Goal: Task Accomplishment & Management: Manage account settings

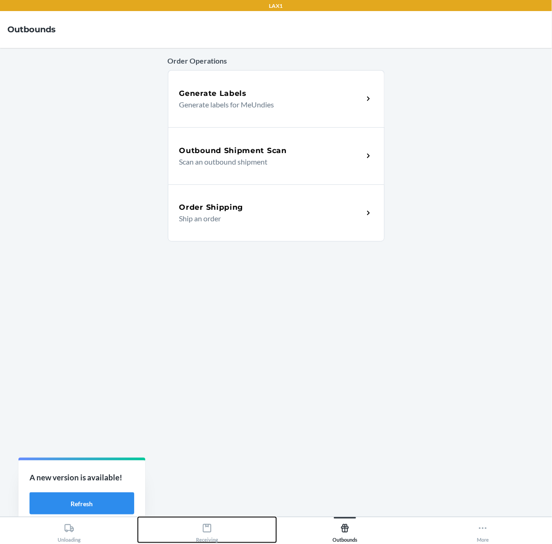
click at [212, 531] on div "Receiving" at bounding box center [207, 530] width 22 height 23
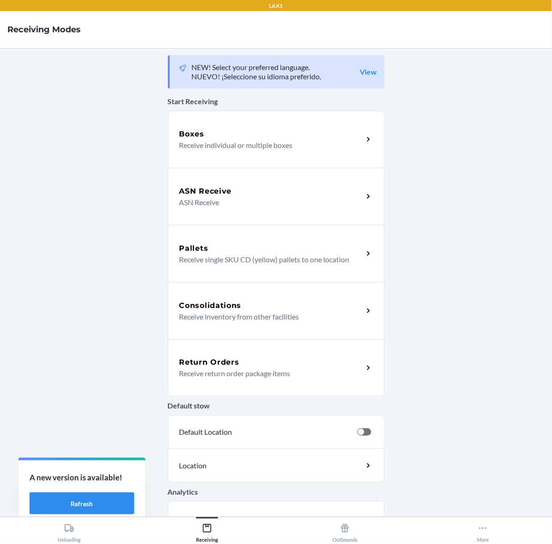
click at [252, 360] on div "Return Orders" at bounding box center [271, 362] width 184 height 11
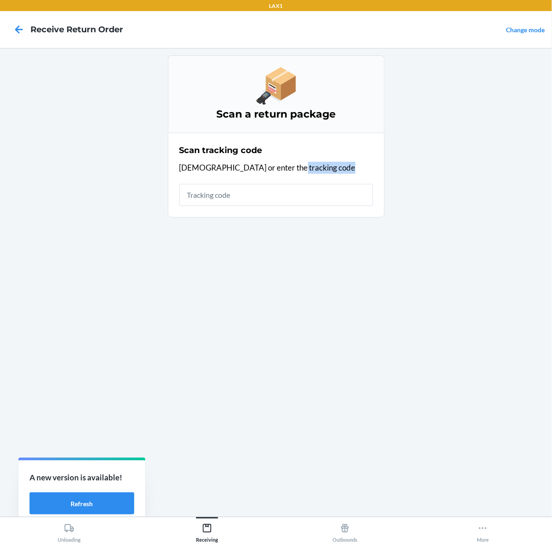
drag, startPoint x: 309, startPoint y: 177, endPoint x: 309, endPoint y: 184, distance: 6.9
click at [309, 183] on div "Scan tracking code Scan or enter the tracking code" at bounding box center [276, 175] width 194 height 67
drag, startPoint x: 309, startPoint y: 184, endPoint x: 309, endPoint y: 265, distance: 81.1
click at [309, 265] on div "Scan a return package Scan tracking code Scan or enter the tracking code" at bounding box center [276, 282] width 217 height 454
drag, startPoint x: 309, startPoint y: 265, endPoint x: 335, endPoint y: 369, distance: 106.9
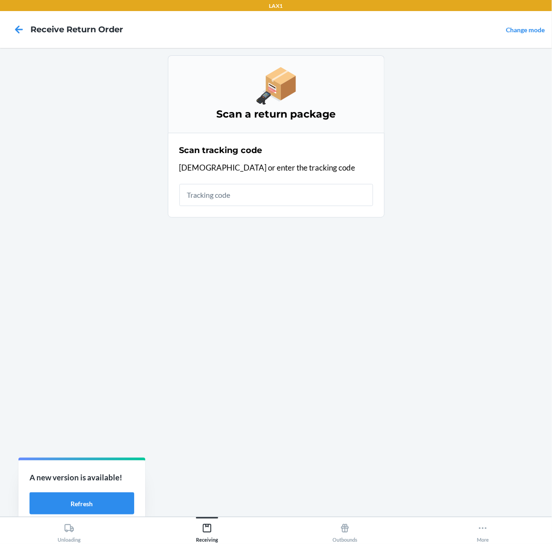
drag, startPoint x: 335, startPoint y: 369, endPoint x: 414, endPoint y: 209, distance: 178.7
click at [414, 209] on main "Scan a return package Scan tracking code Scan or enter the tracking code" at bounding box center [276, 282] width 552 height 469
drag, startPoint x: 414, startPoint y: 209, endPoint x: 307, endPoint y: 149, distance: 122.2
click at [307, 149] on main "Scan a return package Scan tracking code Scan or enter the tracking code" at bounding box center [276, 282] width 552 height 469
drag, startPoint x: 307, startPoint y: 148, endPoint x: 307, endPoint y: 173, distance: 24.4
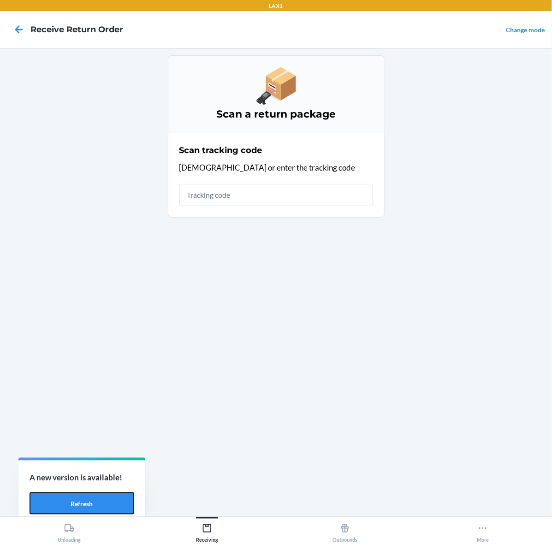
click at [307, 173] on div "Scan tracking code Scan or enter the tracking code" at bounding box center [276, 175] width 194 height 67
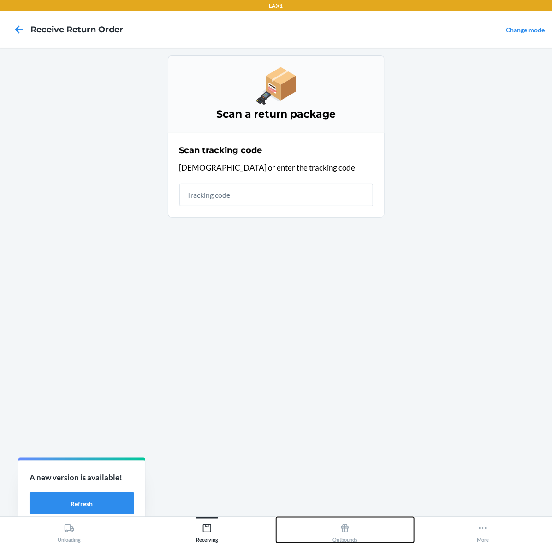
drag, startPoint x: 320, startPoint y: 158, endPoint x: 363, endPoint y: 380, distance: 226.2
drag, startPoint x: 363, startPoint y: 380, endPoint x: 310, endPoint y: 310, distance: 88.2
click at [310, 310] on div "Scan a return package Scan tracking code Scan or enter the tracking code" at bounding box center [276, 282] width 217 height 454
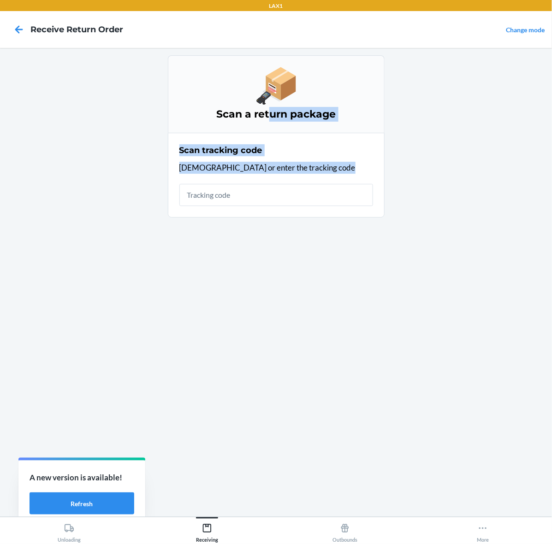
drag, startPoint x: 270, startPoint y: 133, endPoint x: 326, endPoint y: 276, distance: 153.5
click at [297, 328] on div "Scan a return package Scan tracking code Scan or enter the tracking code" at bounding box center [276, 282] width 217 height 454
click at [392, 228] on main "Scan a return package Scan tracking code Scan or enter the tracking code" at bounding box center [276, 282] width 552 height 469
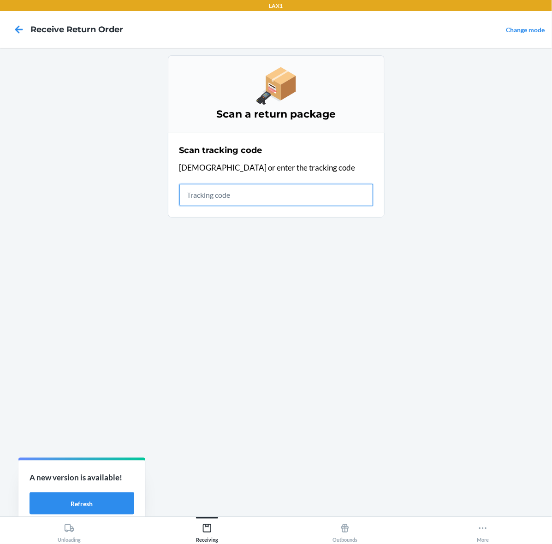
click at [318, 190] on input "text" at bounding box center [276, 195] width 194 height 22
click at [114, 503] on button "Refresh" at bounding box center [81, 503] width 105 height 22
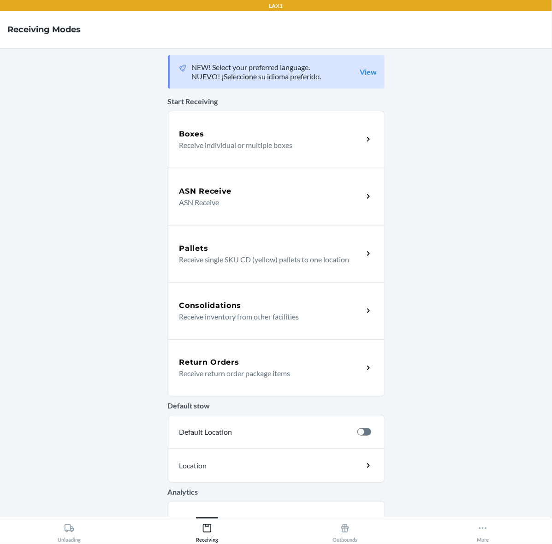
click at [232, 374] on p "Receive return order package items" at bounding box center [267, 373] width 177 height 11
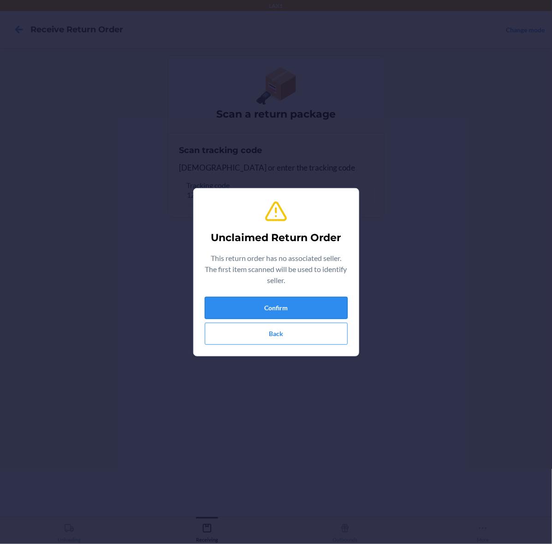
click at [298, 318] on button "Confirm" at bounding box center [276, 308] width 143 height 22
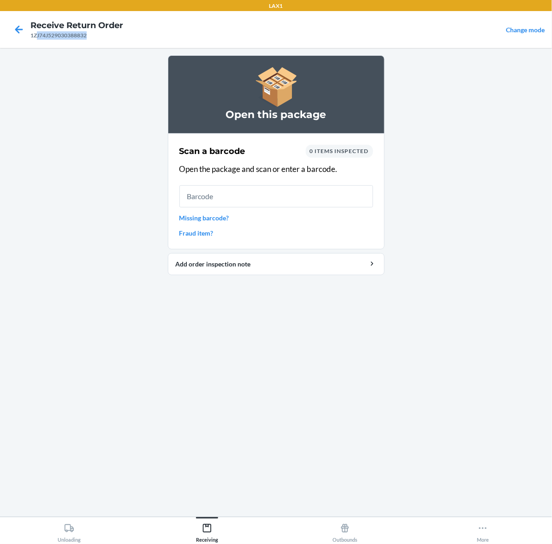
drag, startPoint x: 37, startPoint y: 36, endPoint x: 86, endPoint y: 35, distance: 49.3
click at [86, 35] on div "1ZJ74J529030388832" at bounding box center [76, 35] width 93 height 8
click at [100, 153] on main "Open this package Scan a barcode 0 items inspected Open the package and scan or…" at bounding box center [276, 282] width 552 height 469
click at [290, 204] on input "text" at bounding box center [276, 196] width 194 height 22
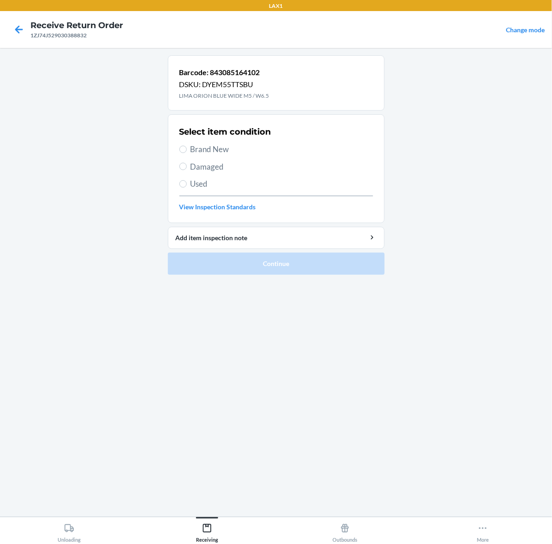
click at [265, 149] on span "Brand New" at bounding box center [281, 149] width 183 height 12
click at [187, 149] on input "Brand New" at bounding box center [182, 149] width 7 height 7
radio input "true"
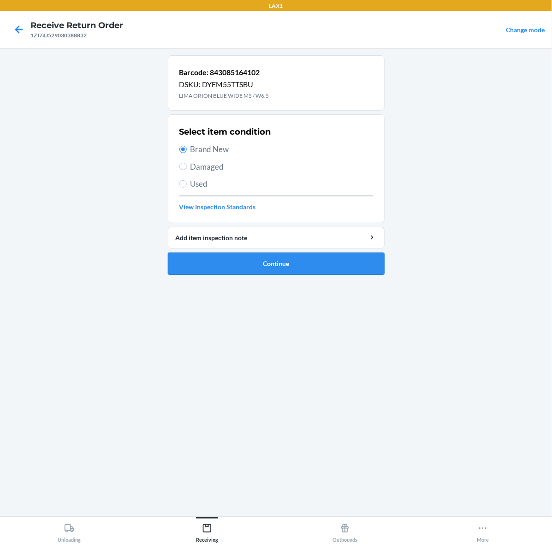
click at [293, 263] on button "Continue" at bounding box center [276, 264] width 217 height 22
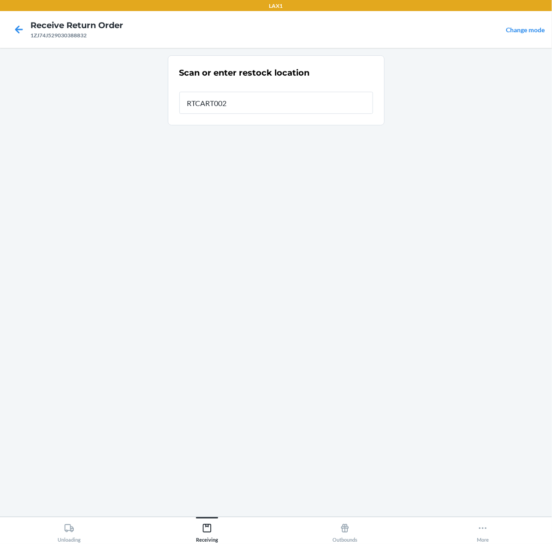
type input "RTCART002"
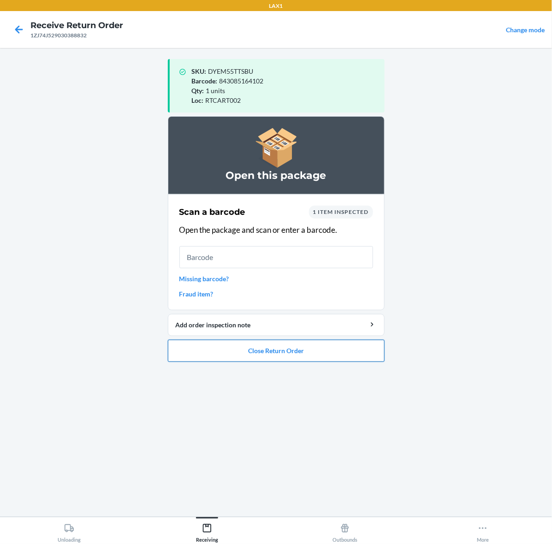
click at [295, 355] on button "Close Return Order" at bounding box center [276, 351] width 217 height 22
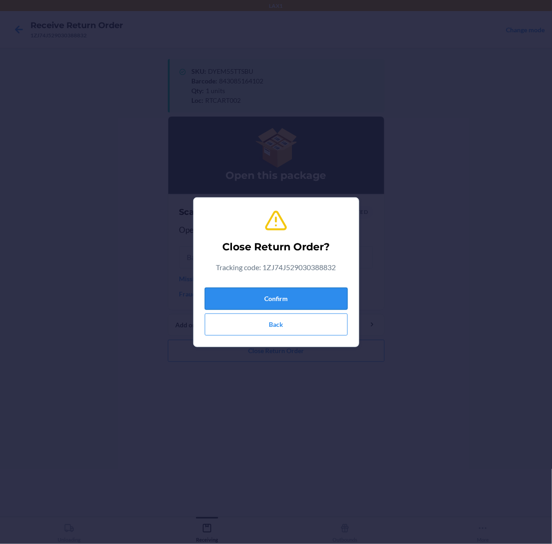
click at [293, 294] on button "Confirm" at bounding box center [276, 299] width 143 height 22
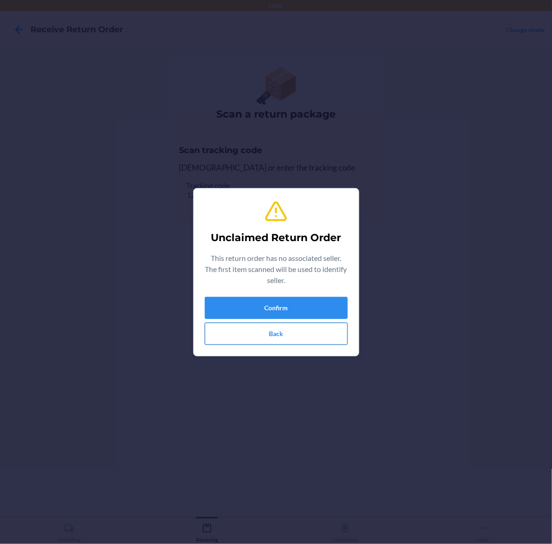
click at [289, 323] on button "Back" at bounding box center [276, 334] width 143 height 22
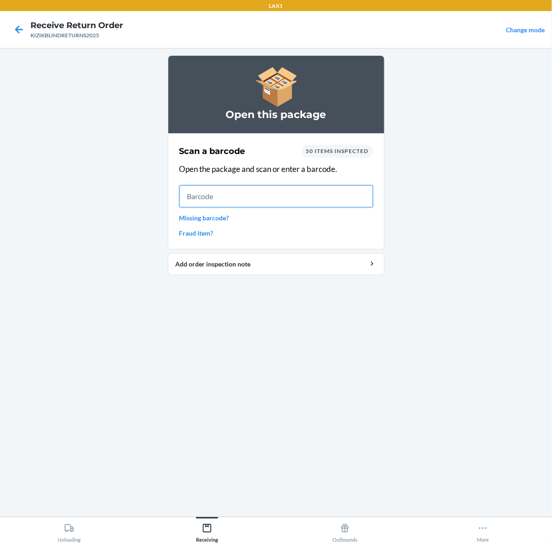
click at [292, 205] on input "text" at bounding box center [276, 196] width 194 height 22
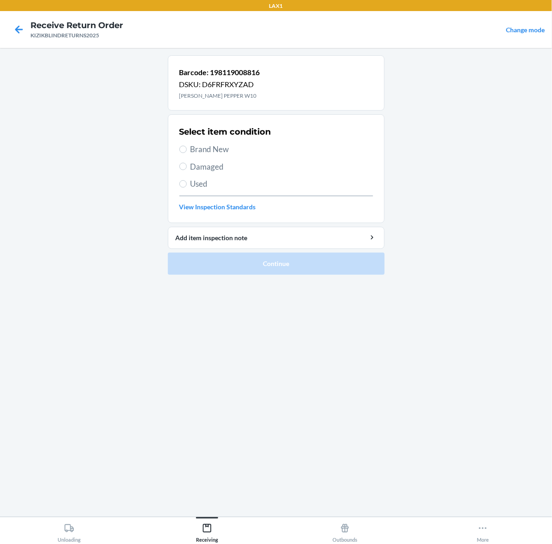
click at [206, 153] on span "Brand New" at bounding box center [281, 149] width 183 height 12
click at [187, 153] on input "Brand New" at bounding box center [182, 149] width 7 height 7
radio input "true"
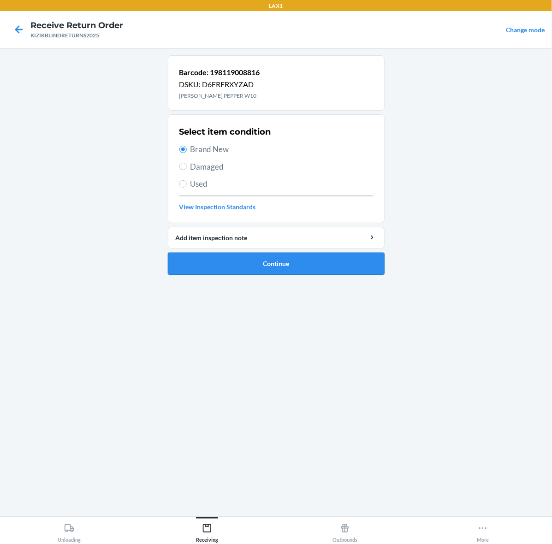
click at [319, 268] on button "Continue" at bounding box center [276, 264] width 217 height 22
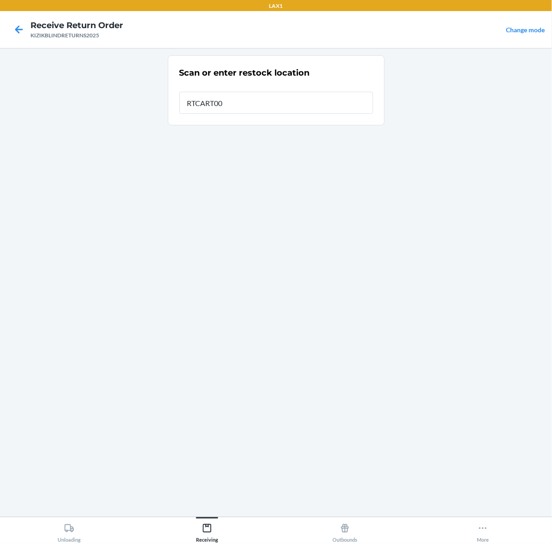
type input "RTCART002"
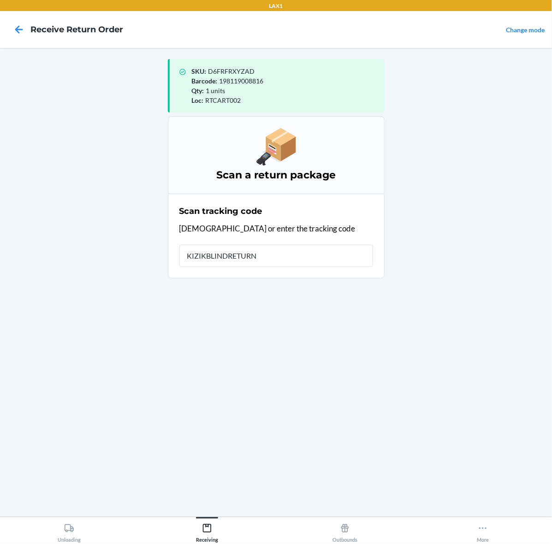
type input "KIZIKBLINDRETURNS"
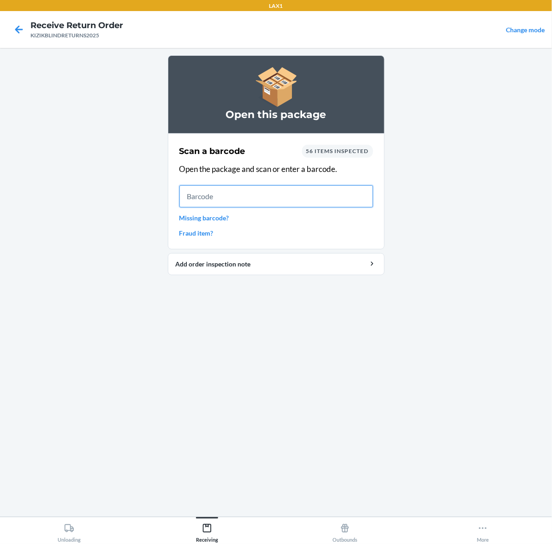
click at [287, 198] on input "text" at bounding box center [276, 196] width 194 height 22
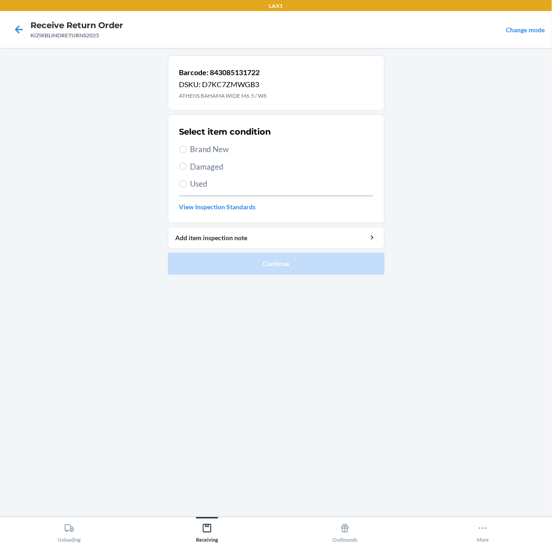
click at [211, 151] on span "Brand New" at bounding box center [281, 149] width 183 height 12
click at [187, 151] on input "Brand New" at bounding box center [182, 149] width 7 height 7
radio input "true"
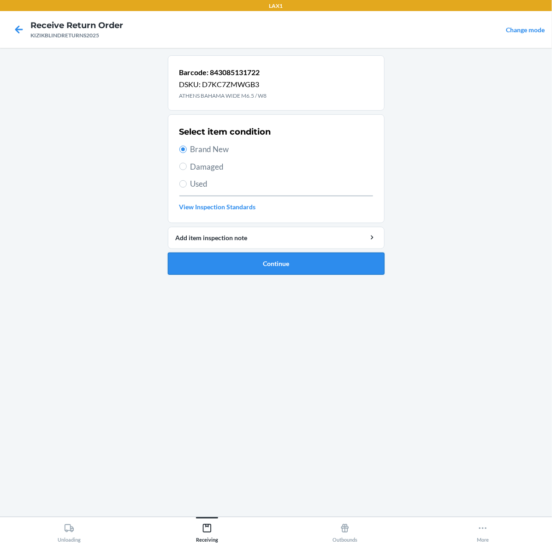
click at [312, 256] on button "Continue" at bounding box center [276, 264] width 217 height 22
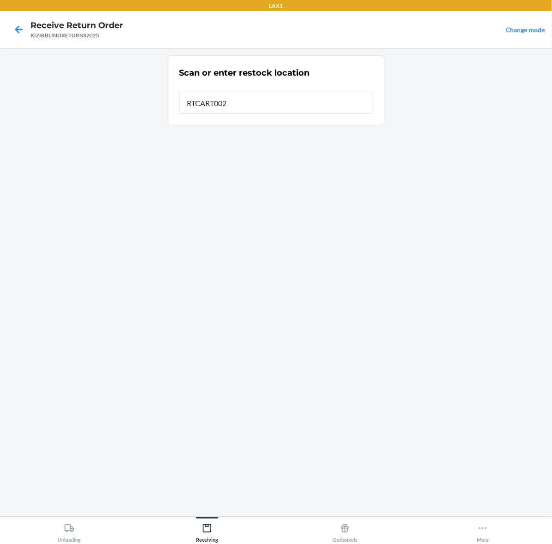
type input "RTCART002"
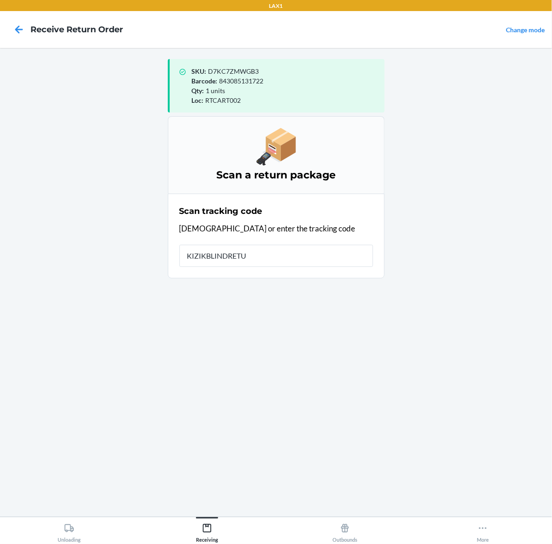
type input "KIZIKBLINDRETUR"
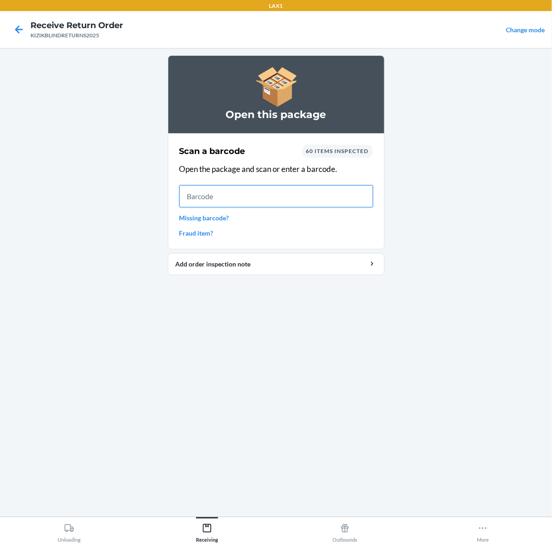
click at [229, 198] on input "text" at bounding box center [276, 196] width 194 height 22
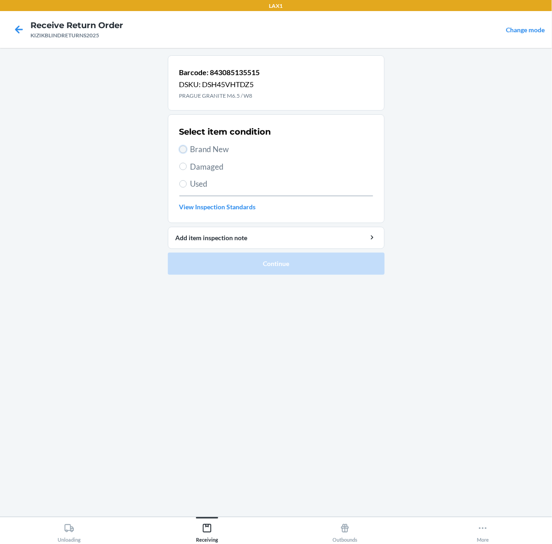
click at [185, 148] on input "Brand New" at bounding box center [182, 149] width 7 height 7
radio input "true"
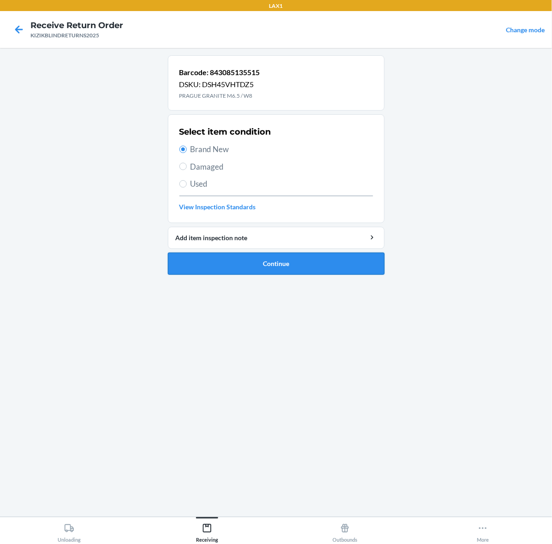
click at [288, 265] on button "Continue" at bounding box center [276, 264] width 217 height 22
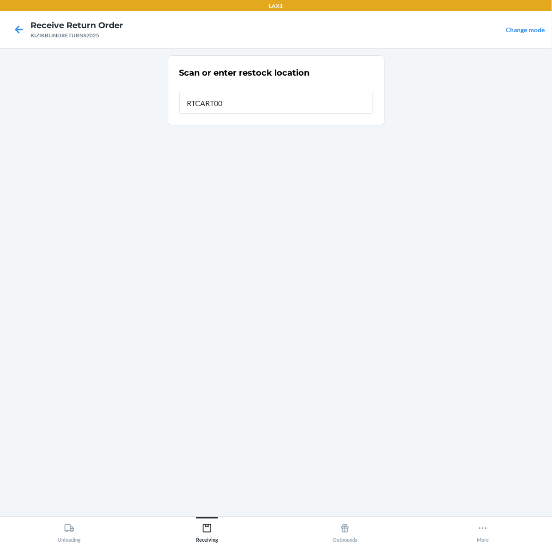
type input "RTCART002"
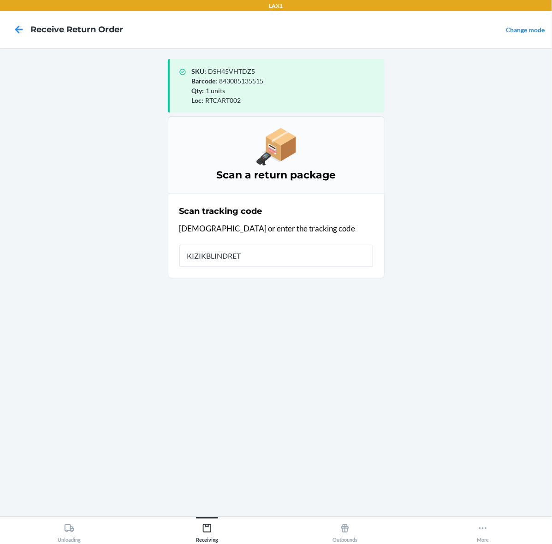
type input "KIZIKBLINDRETU"
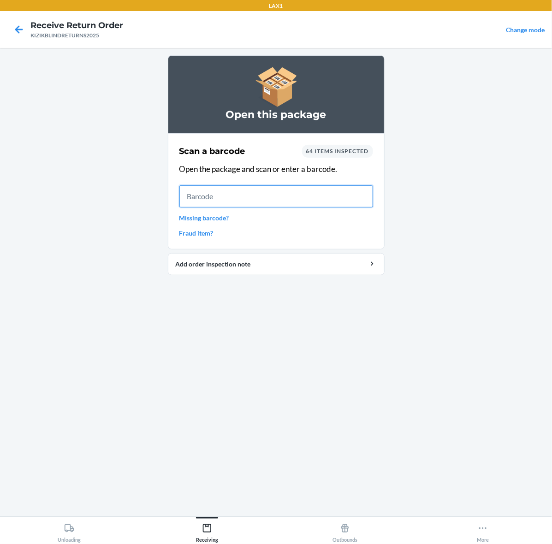
click at [246, 198] on input "text" at bounding box center [276, 196] width 194 height 22
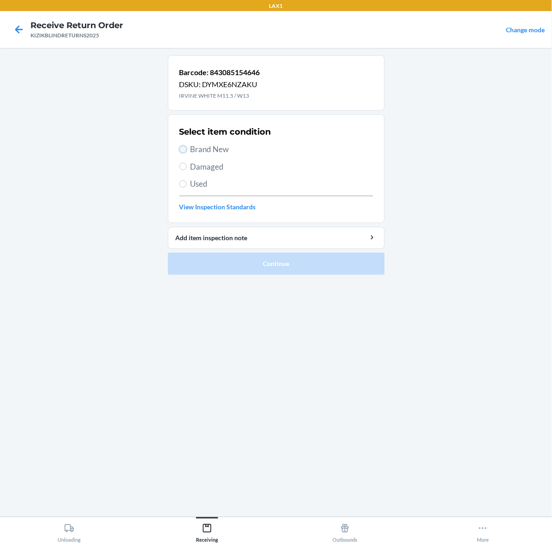
click at [181, 148] on input "Brand New" at bounding box center [182, 149] width 7 height 7
radio input "true"
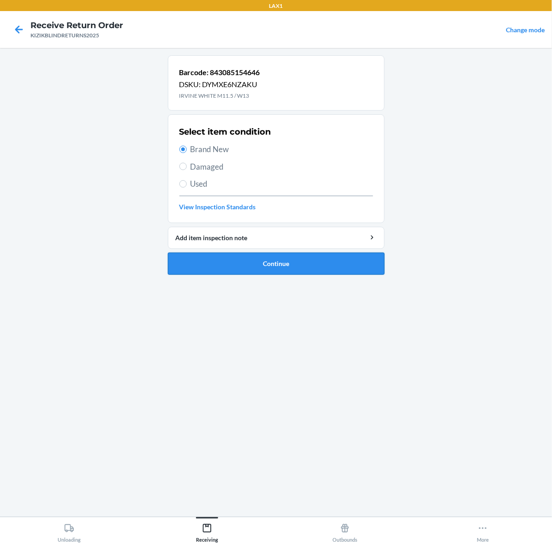
click at [280, 271] on button "Continue" at bounding box center [276, 264] width 217 height 22
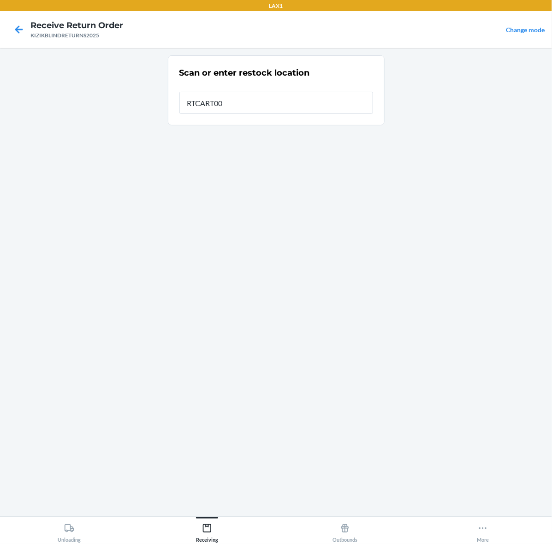
type input "RTCART002"
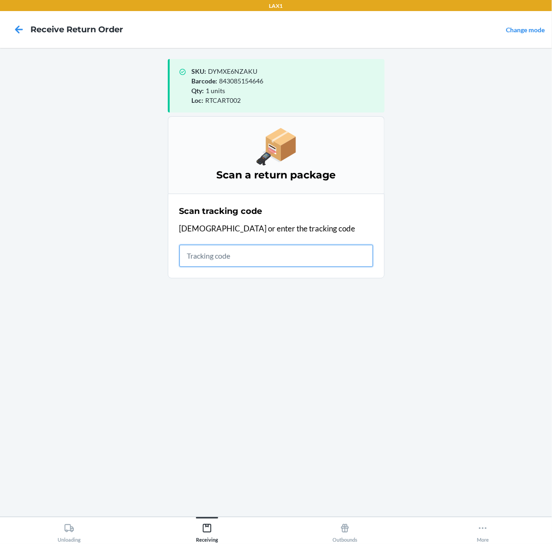
click at [314, 263] on input "text" at bounding box center [276, 256] width 194 height 22
type input "KIZIKBLINDRE"
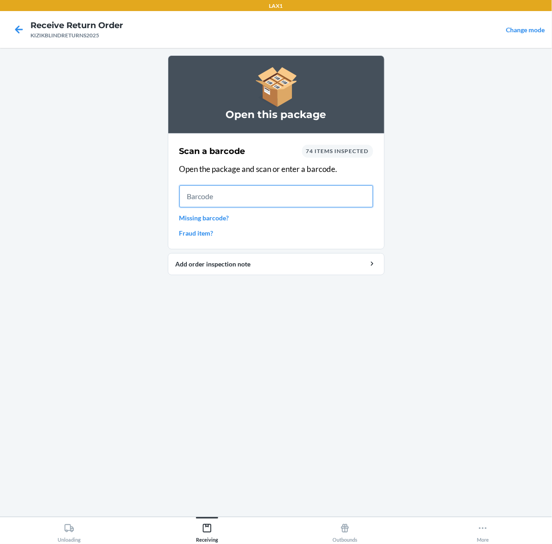
click at [240, 197] on input "text" at bounding box center [276, 196] width 194 height 22
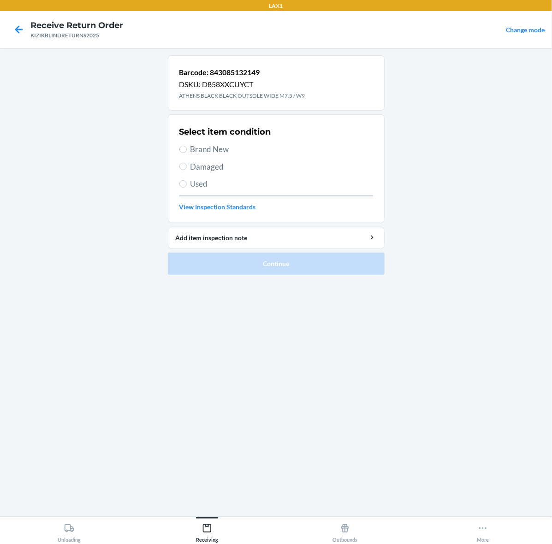
click at [217, 154] on span "Brand New" at bounding box center [281, 149] width 183 height 12
click at [187, 153] on input "Brand New" at bounding box center [182, 149] width 7 height 7
radio input "true"
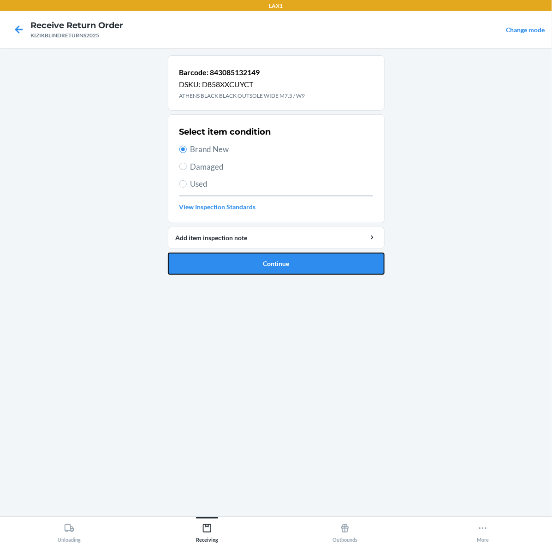
click at [239, 262] on button "Continue" at bounding box center [276, 264] width 217 height 22
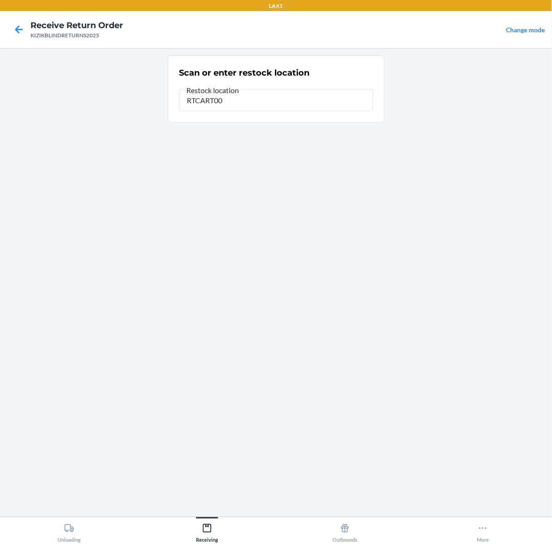
type input "RTCART002"
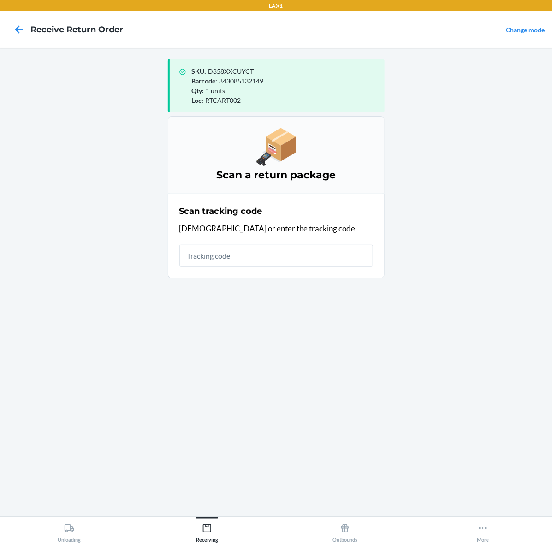
click at [209, 24] on nav "Receive Return Order Change mode" at bounding box center [276, 29] width 552 height 37
click at [277, 264] on input "text" at bounding box center [276, 256] width 194 height 22
type input "KIZIKBLINDRETU"
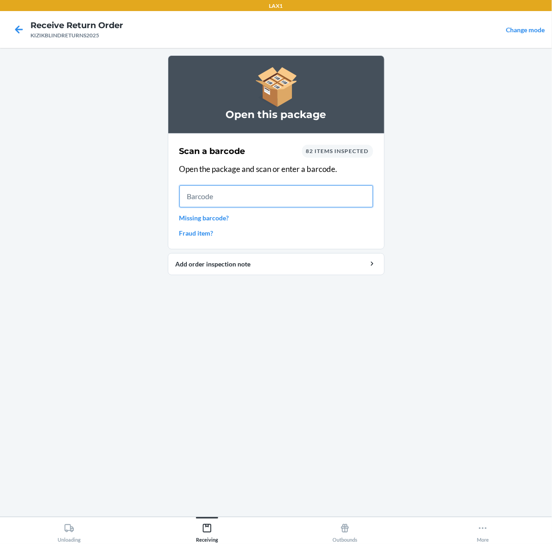
click at [227, 204] on input "text" at bounding box center [276, 196] width 194 height 22
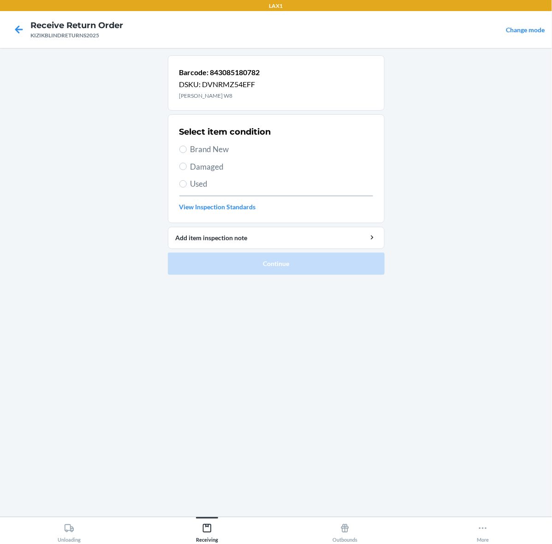
click at [227, 153] on span "Brand New" at bounding box center [281, 149] width 183 height 12
click at [187, 153] on input "Brand New" at bounding box center [182, 149] width 7 height 7
radio input "true"
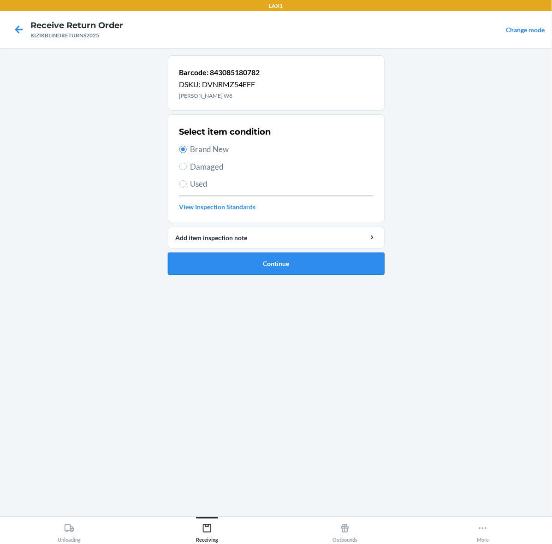
click at [286, 271] on button "Continue" at bounding box center [276, 264] width 217 height 22
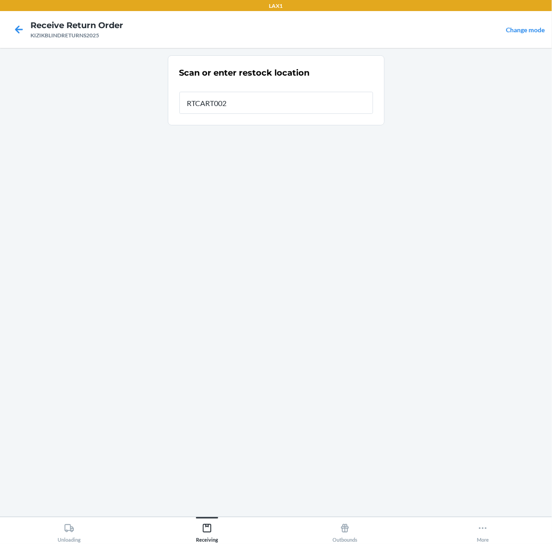
type input "RTCART002"
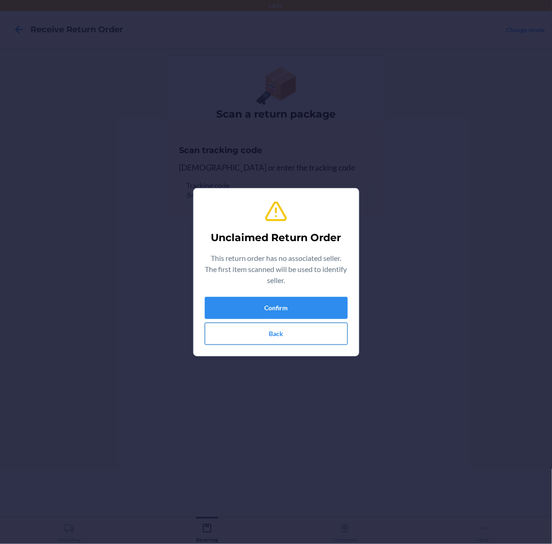
click at [286, 332] on button "Back" at bounding box center [276, 334] width 143 height 22
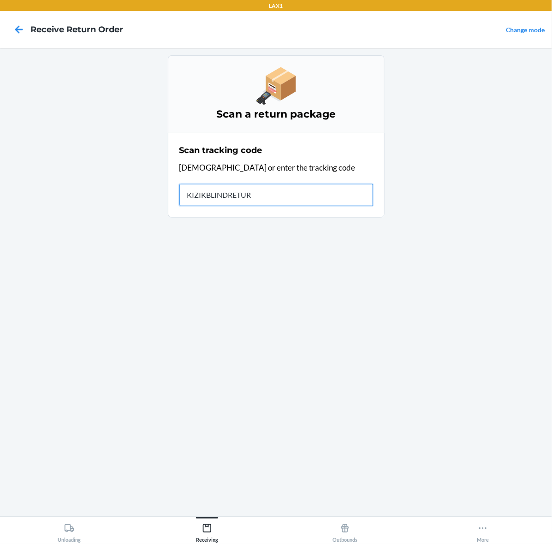
type input "KIZIKBLINDRETURN"
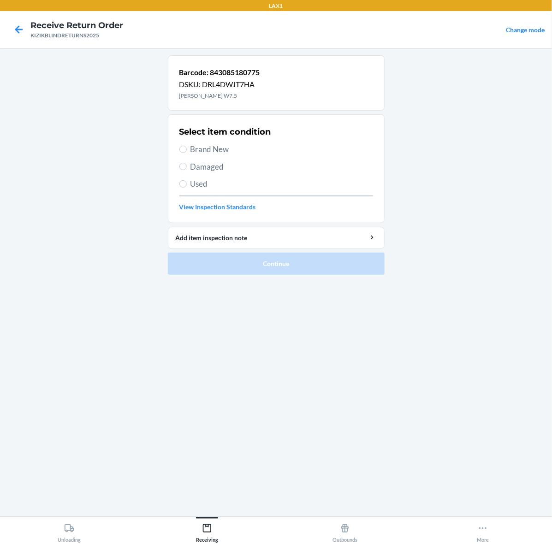
click at [230, 151] on span "Brand New" at bounding box center [281, 149] width 183 height 12
click at [187, 151] on input "Brand New" at bounding box center [182, 149] width 7 height 7
radio input "true"
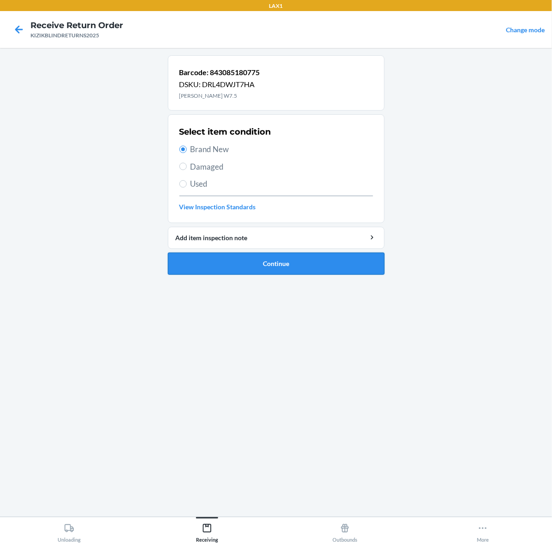
click at [231, 272] on button "Continue" at bounding box center [276, 264] width 217 height 22
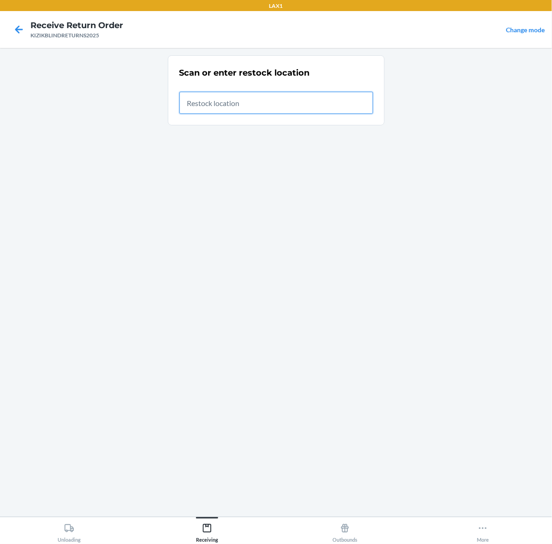
click at [242, 100] on input "text" at bounding box center [276, 103] width 194 height 22
type input "RTCART002"
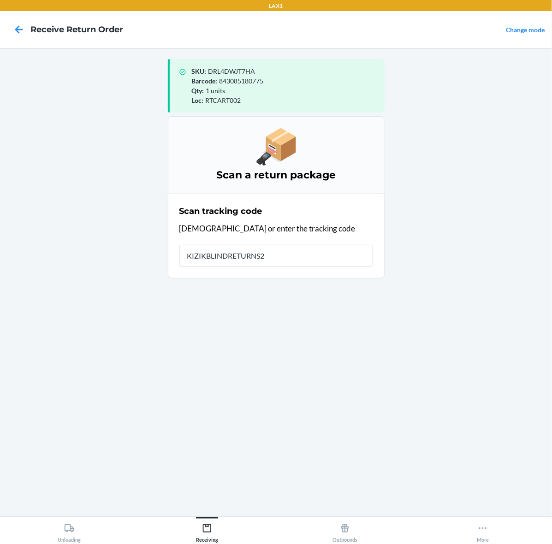
type input "KIZIKBLINDRETURNS20"
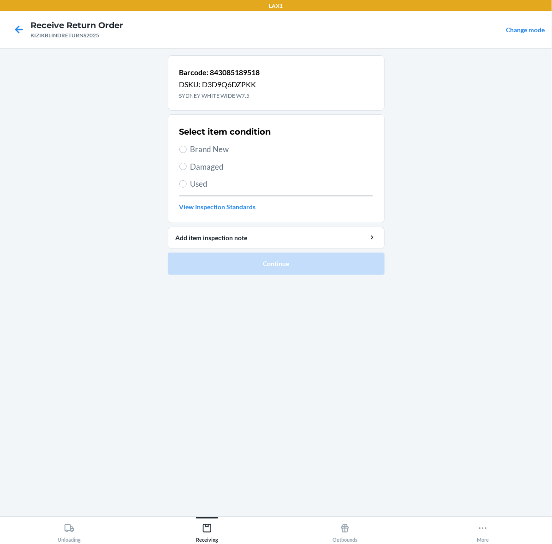
click at [221, 145] on span "Brand New" at bounding box center [281, 149] width 183 height 12
click at [187, 146] on input "Brand New" at bounding box center [182, 149] width 7 height 7
radio input "true"
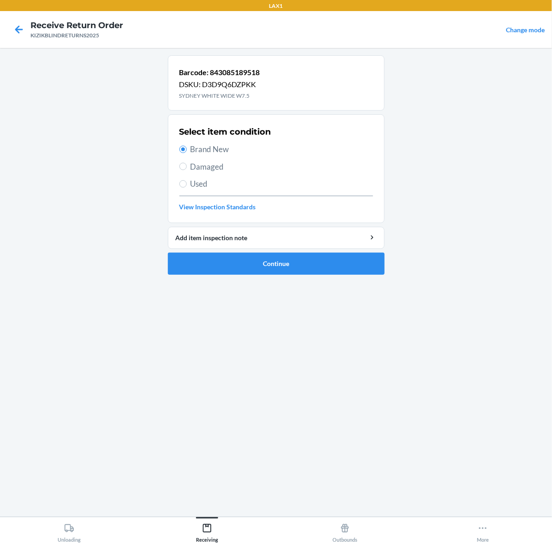
click at [259, 279] on ol "Barcode: 843085189518 DSKU: D3D9Q6DZPKK SYDNEY WHITE WIDE W7.5 Select item cond…" at bounding box center [276, 168] width 217 height 227
click at [261, 266] on button "Continue" at bounding box center [276, 264] width 217 height 22
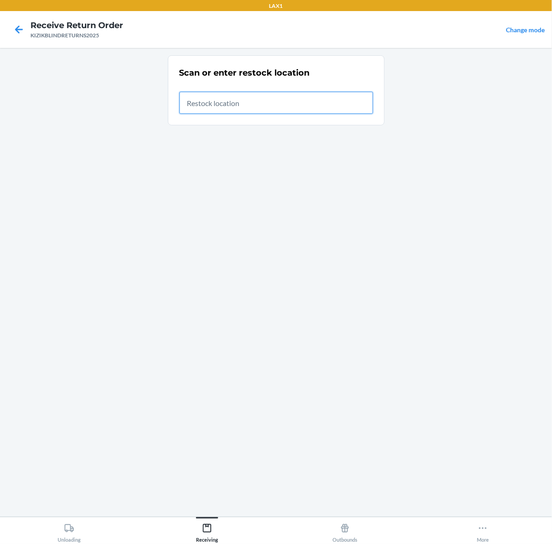
click at [272, 97] on input "text" at bounding box center [276, 103] width 194 height 22
type input "RTCART002"
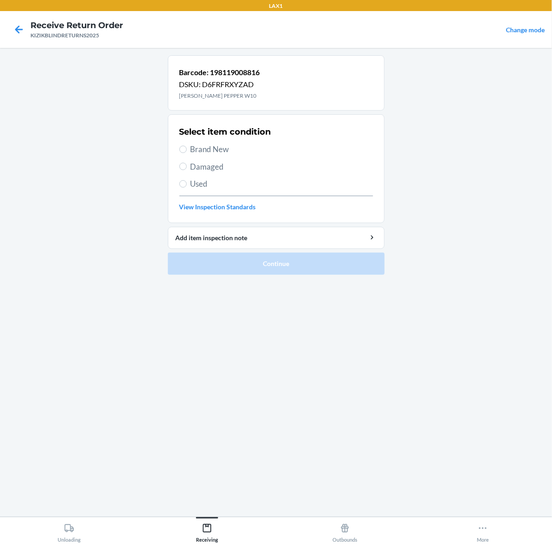
click at [196, 153] on span "Brand New" at bounding box center [281, 149] width 183 height 12
click at [187, 153] on input "Brand New" at bounding box center [182, 149] width 7 height 7
radio input "true"
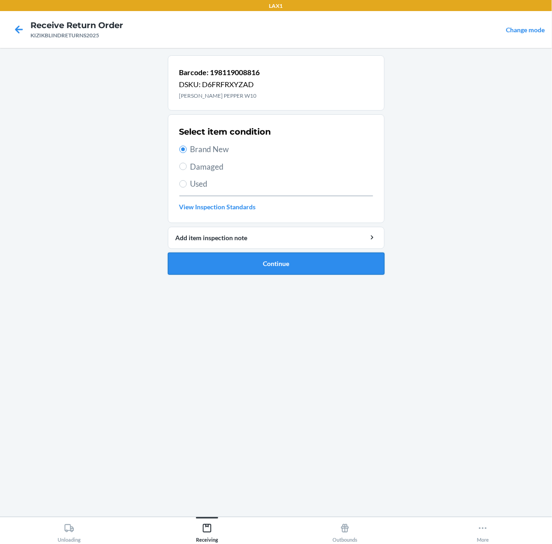
click at [246, 264] on button "Continue" at bounding box center [276, 264] width 217 height 22
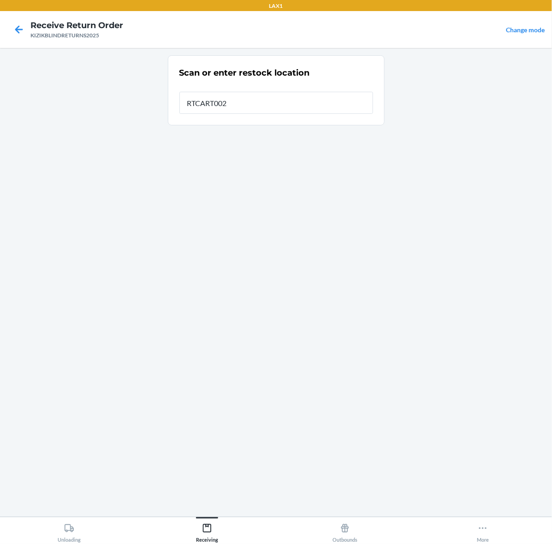
type input "RTCART002"
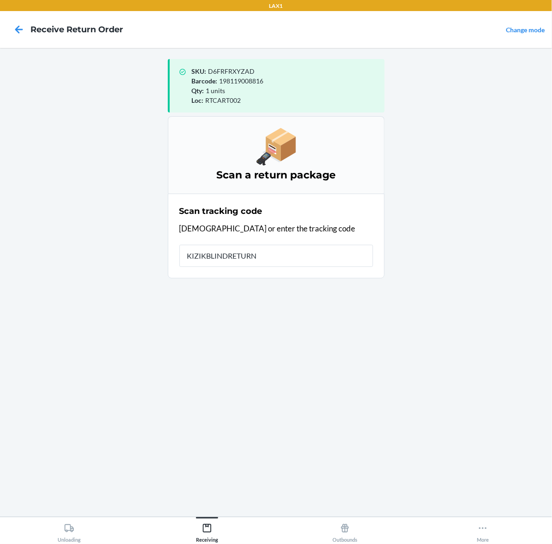
type input "KIZIKBLINDRETURNS"
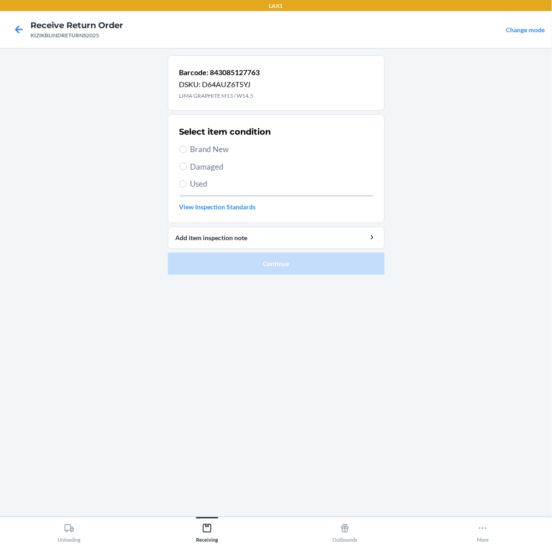
click at [190, 154] on span "Brand New" at bounding box center [281, 149] width 183 height 12
click at [187, 153] on input "Brand New" at bounding box center [182, 149] width 7 height 7
radio input "true"
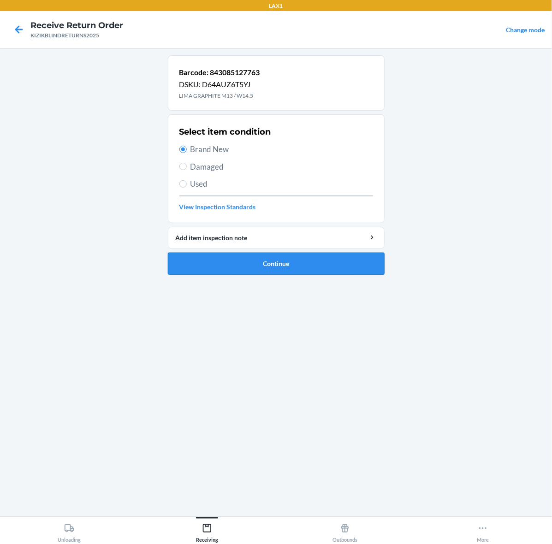
click at [323, 259] on button "Continue" at bounding box center [276, 264] width 217 height 22
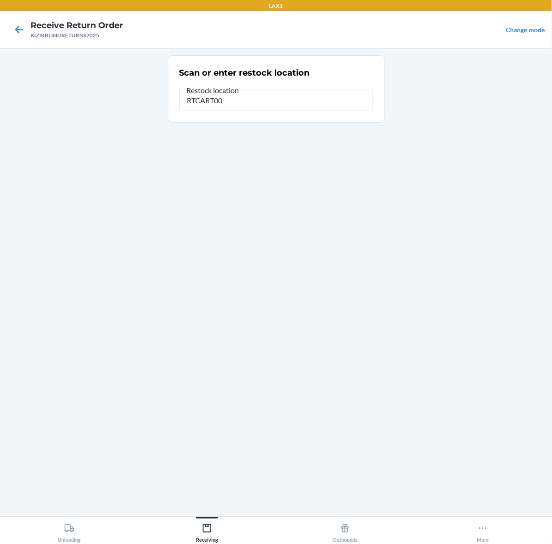
type input "RTCART002"
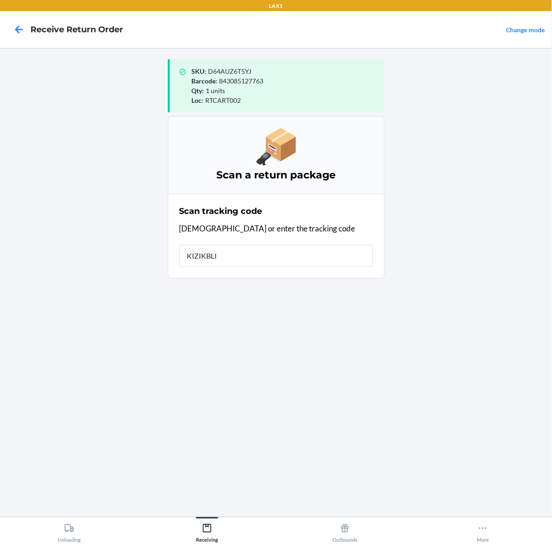
type input "KIZIKBLIN"
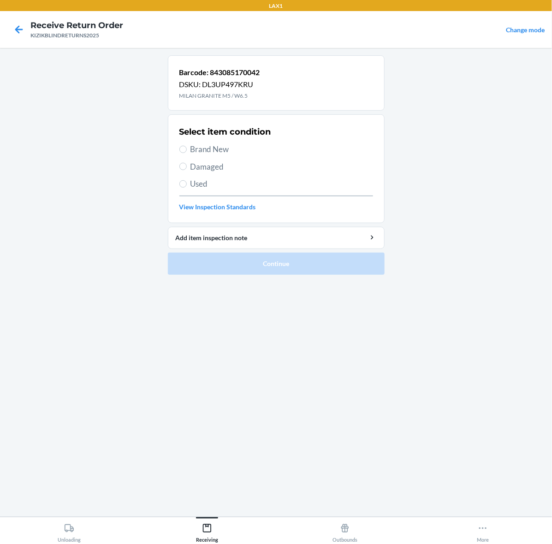
click at [203, 153] on span "Brand New" at bounding box center [281, 149] width 183 height 12
click at [187, 153] on input "Brand New" at bounding box center [182, 149] width 7 height 7
radio input "true"
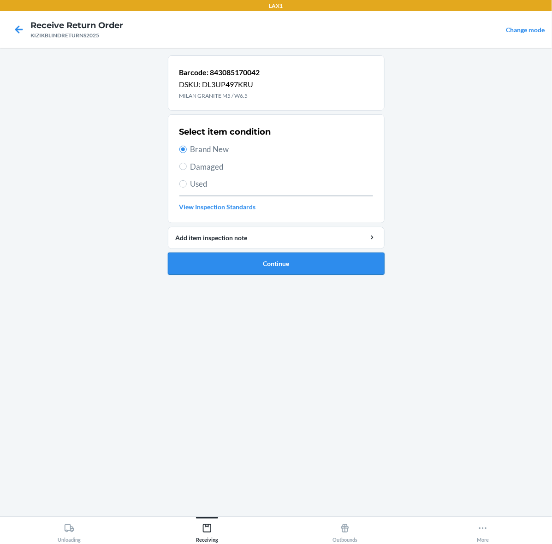
click at [292, 260] on button "Continue" at bounding box center [276, 264] width 217 height 22
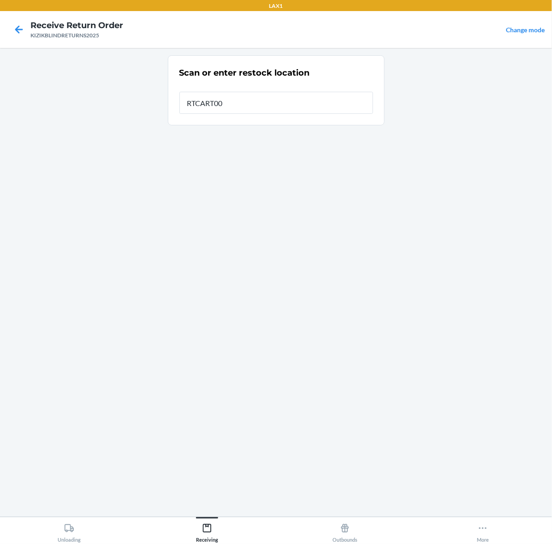
type input "RTCART002"
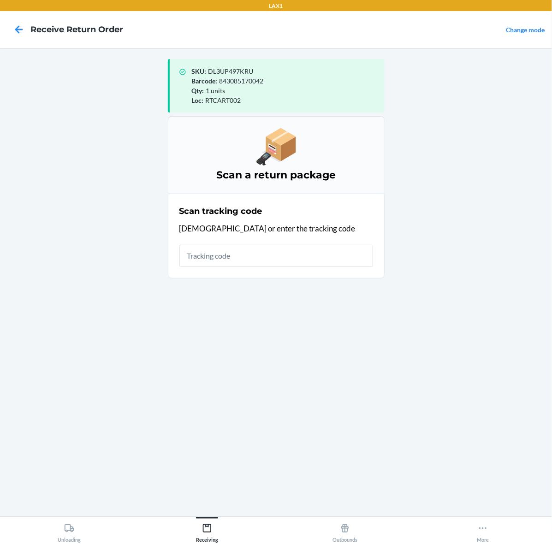
click at [531, 112] on main "SKU : DL3UP497KRU Barcode : 843085170042 Qty : 1 units Loc : RTCART002 Scan a r…" at bounding box center [276, 282] width 552 height 469
drag, startPoint x: 213, startPoint y: 256, endPoint x: 214, endPoint y: 252, distance: 4.8
click at [213, 256] on input "text" at bounding box center [276, 256] width 194 height 22
type input "KIZIKBLI"
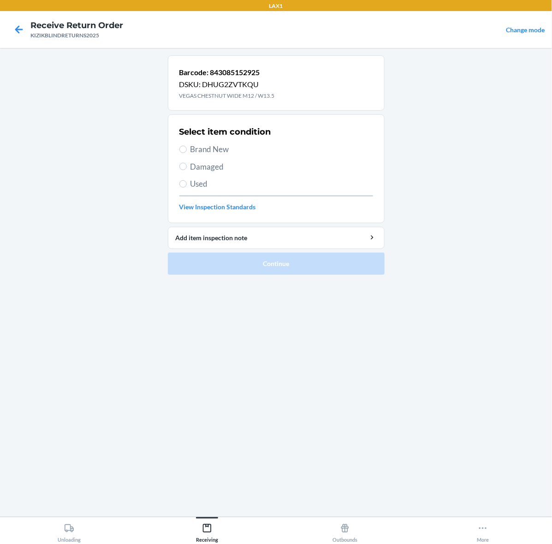
click at [211, 145] on span "Brand New" at bounding box center [281, 149] width 183 height 12
click at [187, 146] on input "Brand New" at bounding box center [182, 149] width 7 height 7
radio input "true"
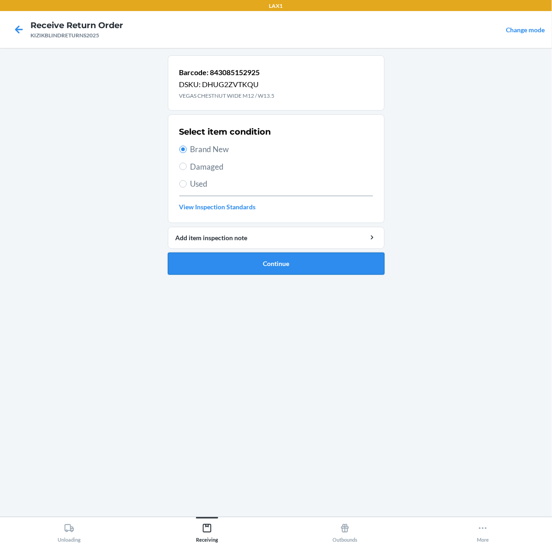
click at [309, 268] on button "Continue" at bounding box center [276, 264] width 217 height 22
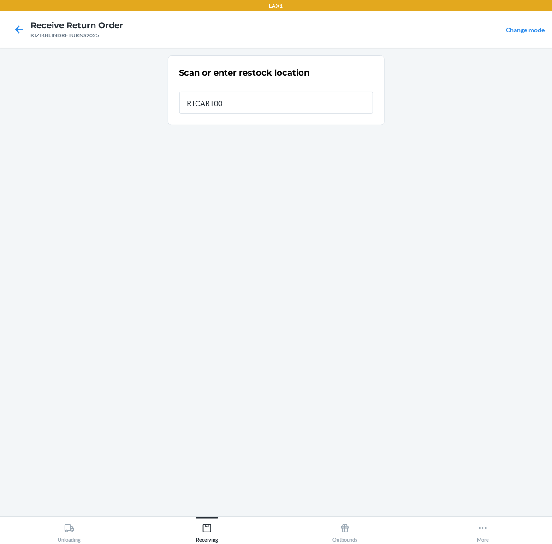
type input "RTCART002"
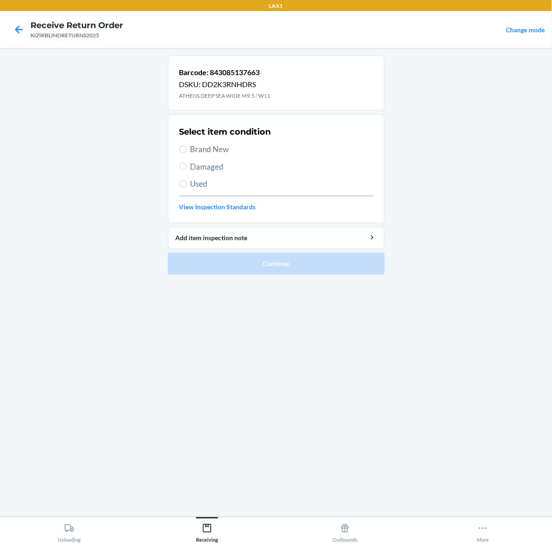
click at [203, 153] on span "Brand New" at bounding box center [281, 149] width 183 height 12
click at [187, 153] on input "Brand New" at bounding box center [182, 149] width 7 height 7
radio input "true"
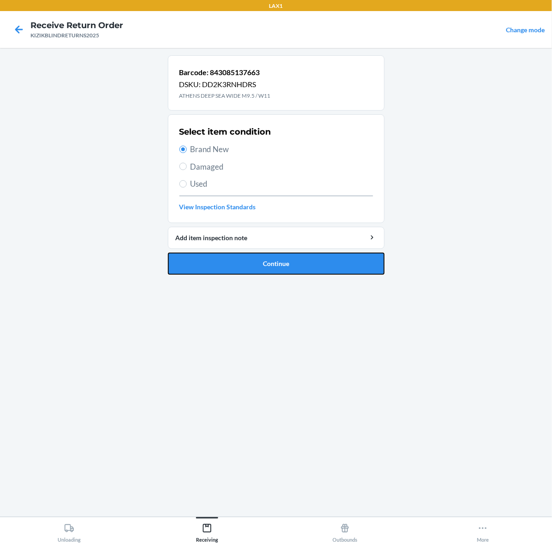
click at [273, 267] on button "Continue" at bounding box center [276, 264] width 217 height 22
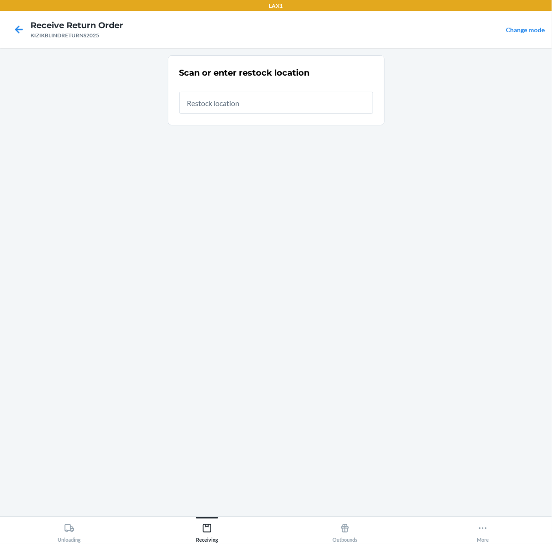
click at [547, 103] on main "Scan or enter restock location" at bounding box center [276, 282] width 552 height 469
drag, startPoint x: 227, startPoint y: 104, endPoint x: 266, endPoint y: 120, distance: 42.6
click at [227, 104] on input "text" at bounding box center [276, 103] width 194 height 22
type input "RTCART002"
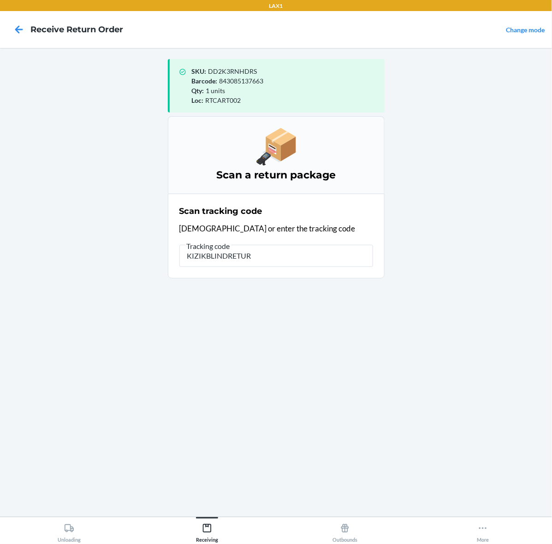
type input "KIZIKBLINDRETURN"
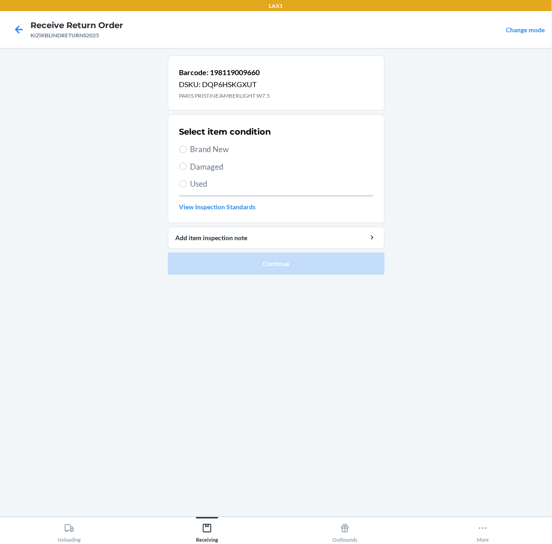
click at [228, 153] on span "Brand New" at bounding box center [281, 149] width 183 height 12
click at [187, 153] on input "Brand New" at bounding box center [182, 149] width 7 height 7
radio input "true"
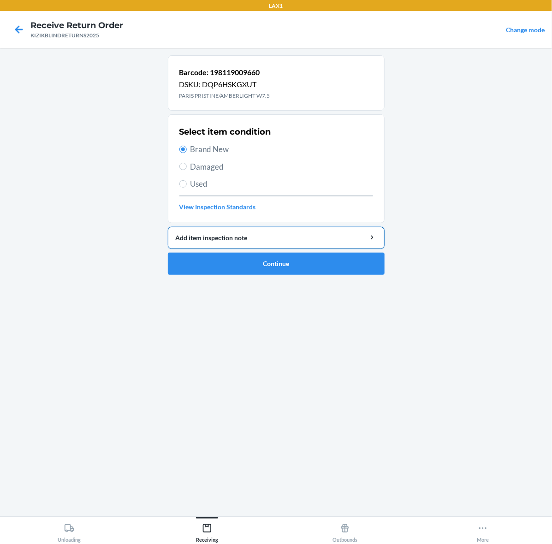
click at [343, 248] on button "Add item inspection note" at bounding box center [276, 238] width 217 height 22
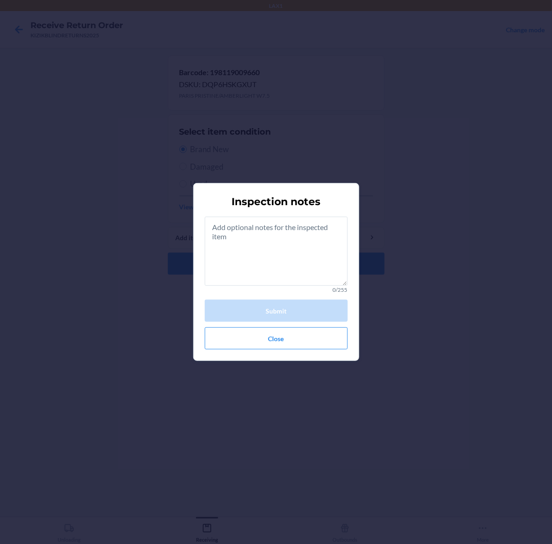
click at [416, 247] on div "Inspection notes 0/255 Submit Close" at bounding box center [276, 272] width 552 height 544
click at [284, 346] on button "Close" at bounding box center [276, 338] width 143 height 22
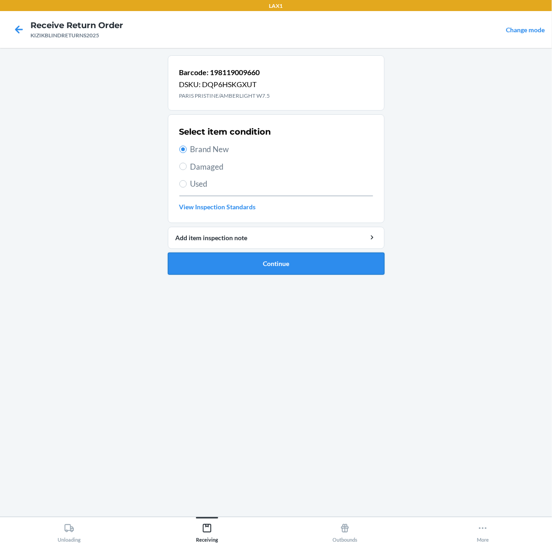
click at [317, 271] on button "Continue" at bounding box center [276, 264] width 217 height 22
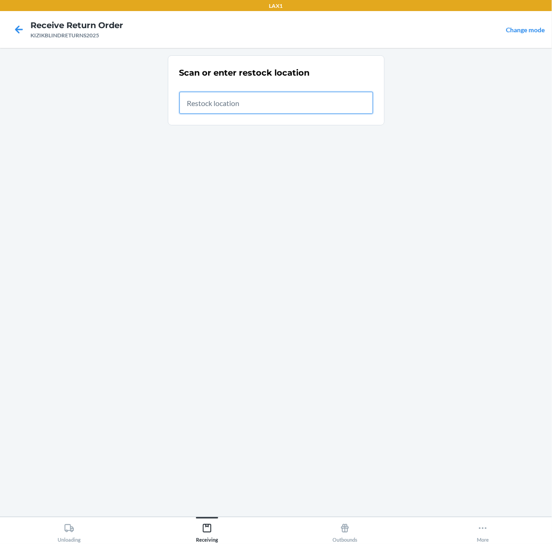
click at [265, 94] on input "text" at bounding box center [276, 103] width 194 height 22
type input "RTCART002"
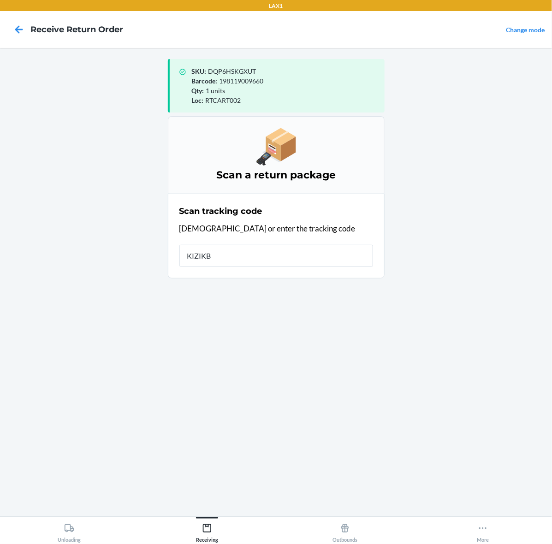
type input "KIZIKBL"
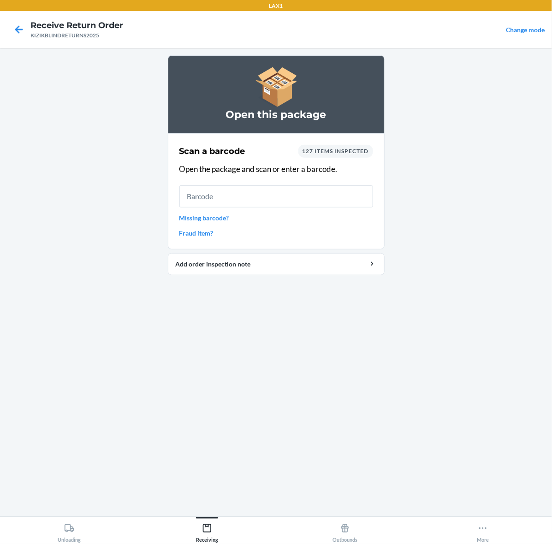
click at [205, 195] on input "text" at bounding box center [276, 196] width 194 height 22
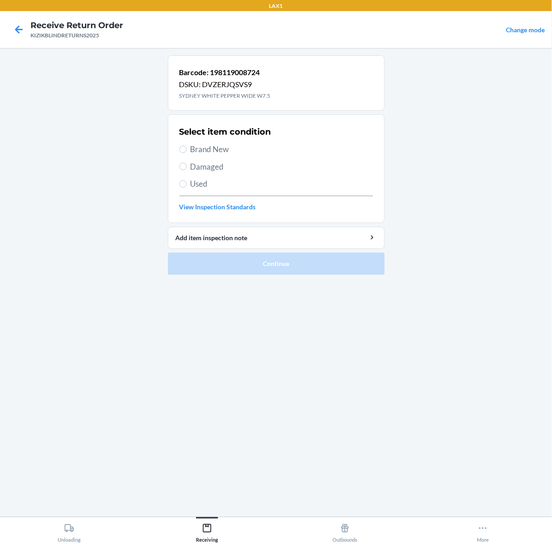
click at [231, 157] on div "Select item condition Brand New Damaged Used View Inspection Standards" at bounding box center [276, 168] width 194 height 91
click at [200, 140] on div "Select item condition Brand New Damaged Used View Inspection Standards" at bounding box center [276, 168] width 194 height 91
click at [206, 158] on div "Select item condition Brand New Damaged Used View Inspection Standards" at bounding box center [276, 168] width 194 height 91
click at [211, 147] on span "Brand New" at bounding box center [281, 149] width 183 height 12
click at [187, 147] on input "Brand New" at bounding box center [182, 149] width 7 height 7
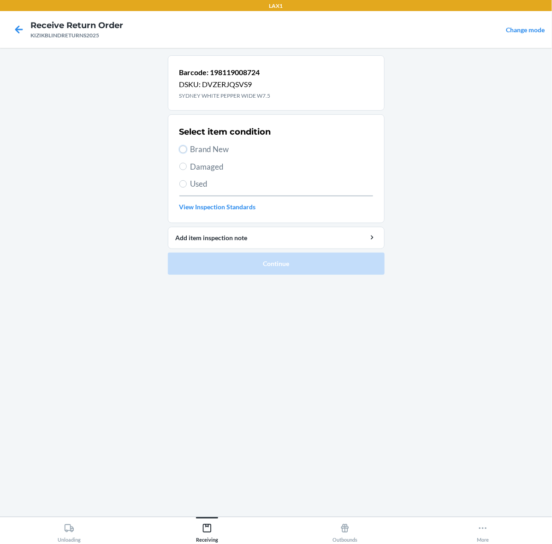
radio input "true"
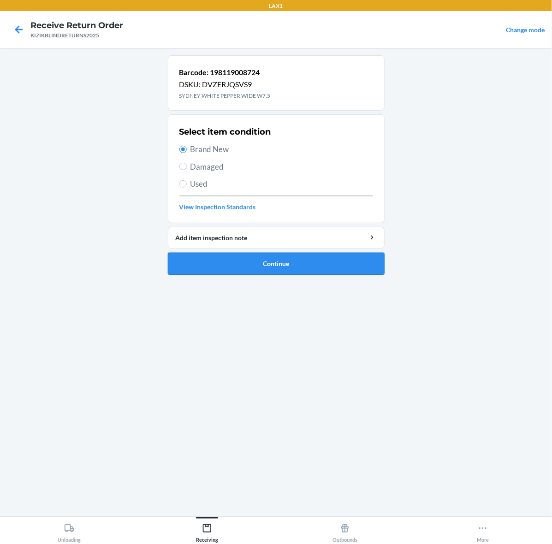
drag, startPoint x: 261, startPoint y: 265, endPoint x: 268, endPoint y: 263, distance: 7.0
click at [268, 263] on button "Continue" at bounding box center [276, 264] width 217 height 22
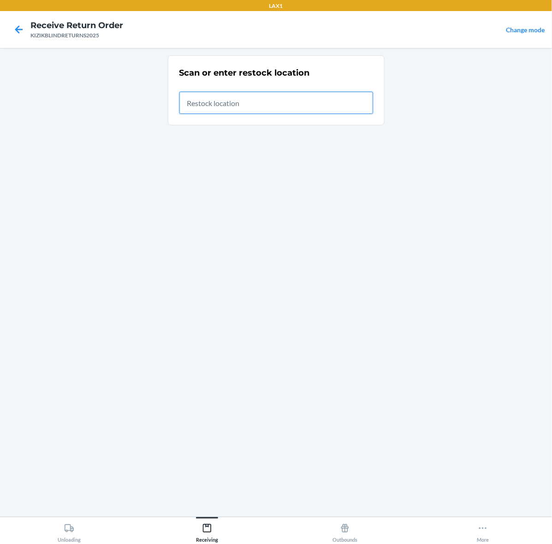
click at [295, 103] on input "text" at bounding box center [276, 103] width 194 height 22
type input "RTCART002"
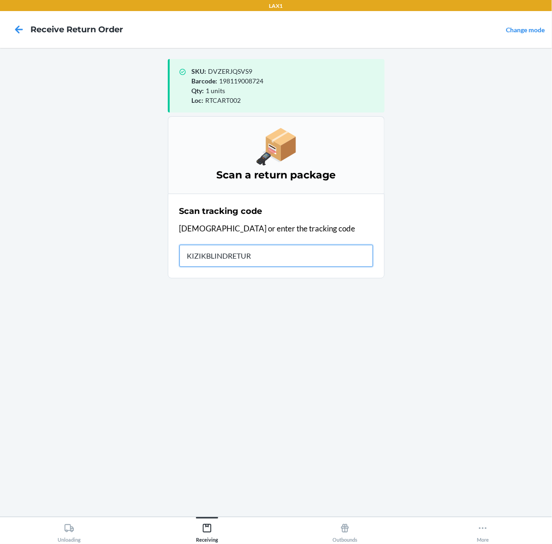
type input "KIZIKBLINDRETURN"
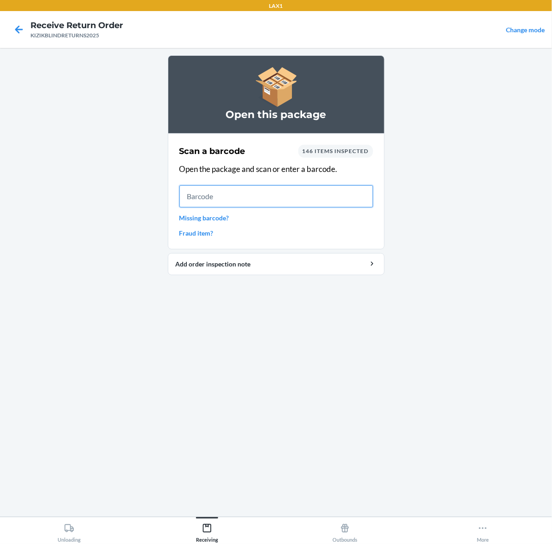
click at [273, 186] on input "text" at bounding box center [276, 196] width 194 height 22
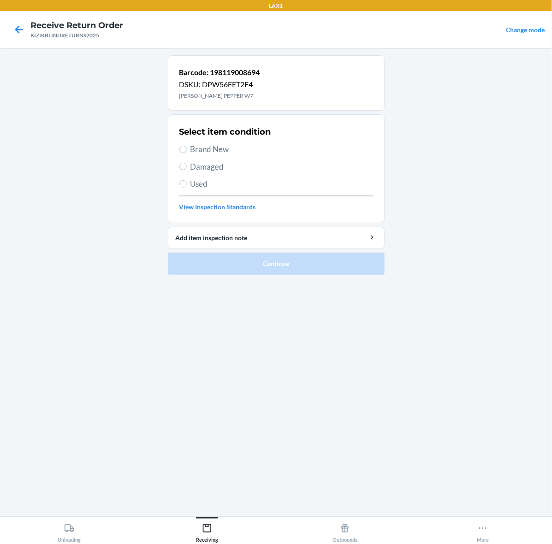
click at [247, 155] on span "Brand New" at bounding box center [281, 149] width 183 height 12
click at [187, 153] on input "Brand New" at bounding box center [182, 149] width 7 height 7
radio input "true"
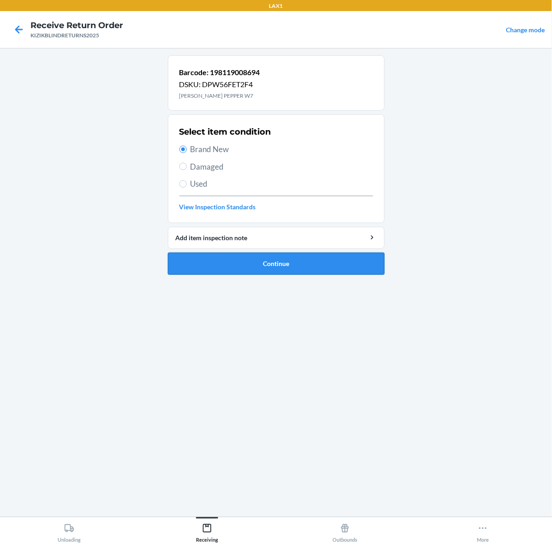
click at [293, 263] on button "Continue" at bounding box center [276, 264] width 217 height 22
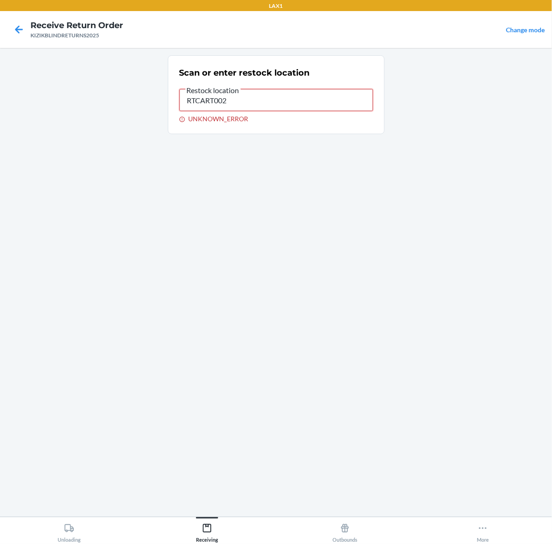
click at [224, 95] on input "RTCART002" at bounding box center [276, 100] width 194 height 22
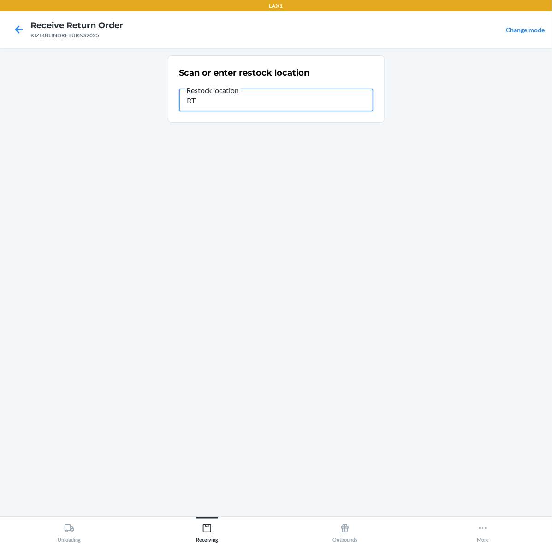
type input "R"
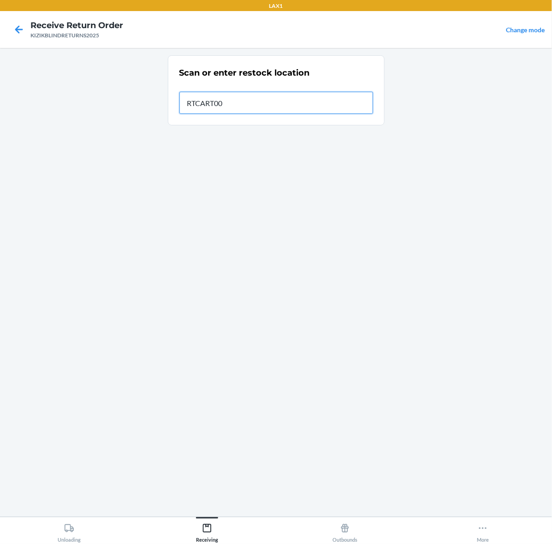
type input "RTCART002"
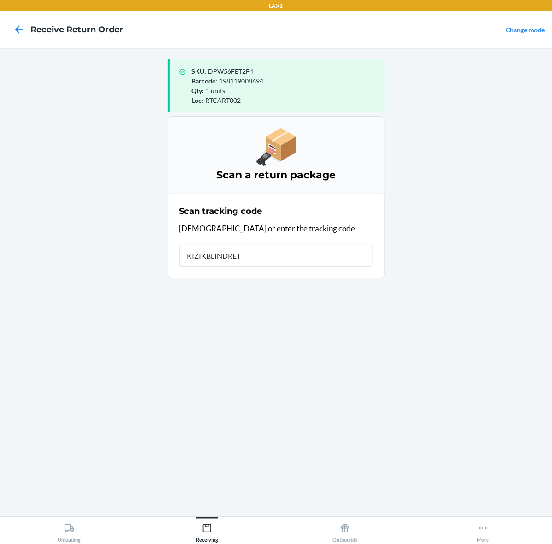
type input "KIZIKBLINDRETU"
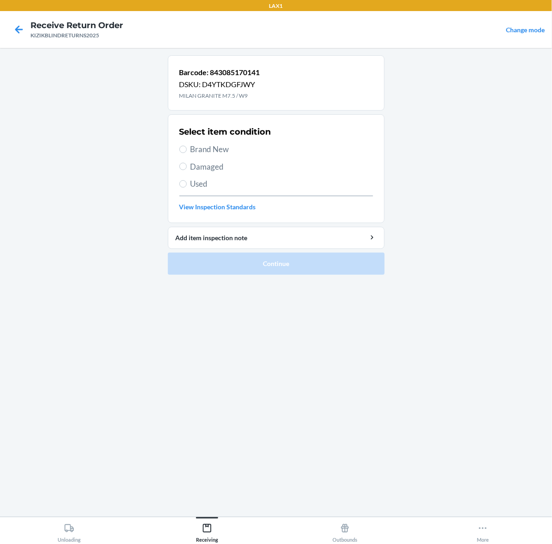
click at [195, 147] on span "Brand New" at bounding box center [281, 149] width 183 height 12
click at [187, 147] on input "Brand New" at bounding box center [182, 149] width 7 height 7
radio input "true"
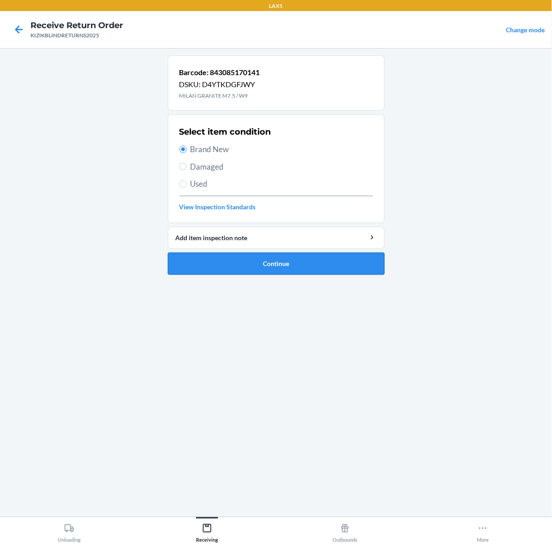
click at [294, 262] on button "Continue" at bounding box center [276, 264] width 217 height 22
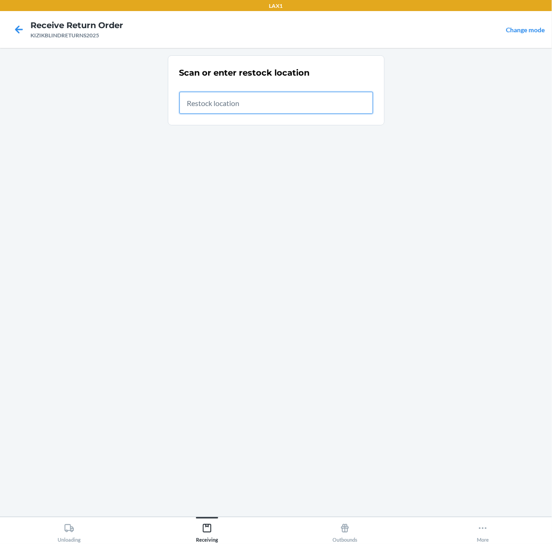
click at [235, 97] on input "text" at bounding box center [276, 103] width 194 height 22
type input "RTCART002"
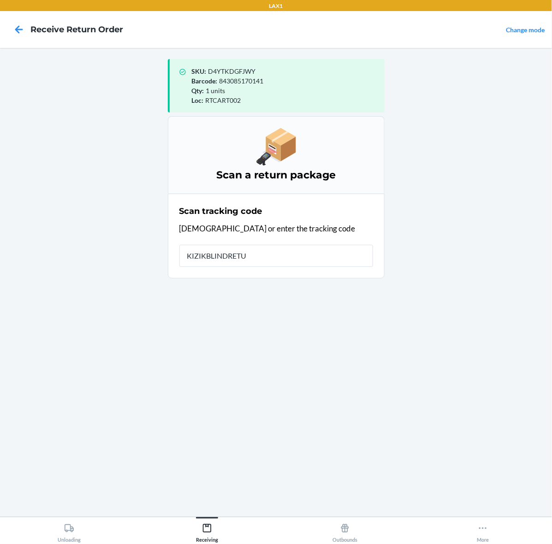
type input "KIZIKBLINDRETUR"
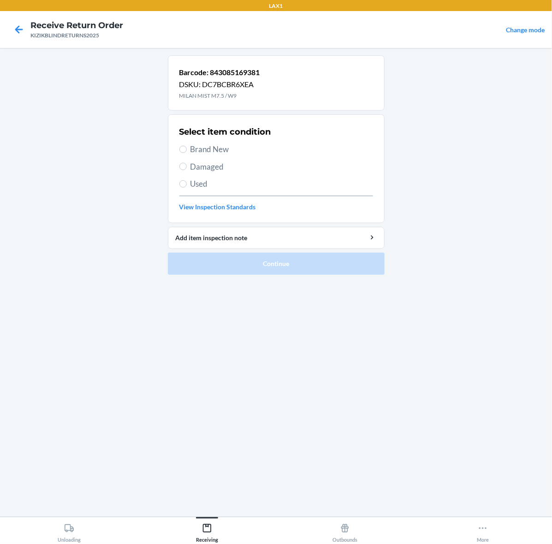
click at [174, 141] on section "Select item condition Brand New Damaged Used View Inspection Standards" at bounding box center [276, 168] width 217 height 109
click at [180, 150] on input "Brand New" at bounding box center [182, 149] width 7 height 7
radio input "true"
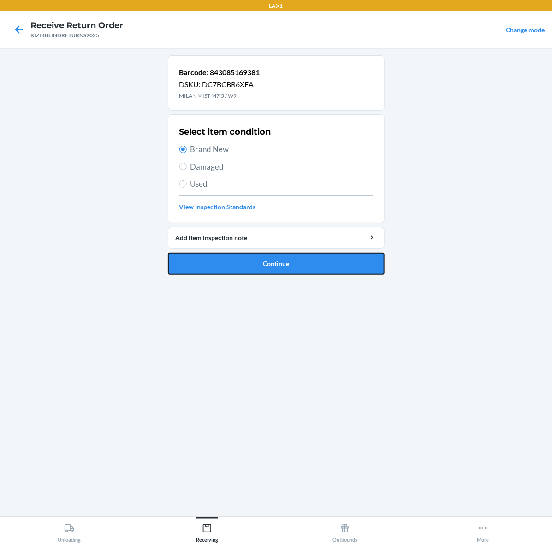
click at [283, 263] on button "Continue" at bounding box center [276, 264] width 217 height 22
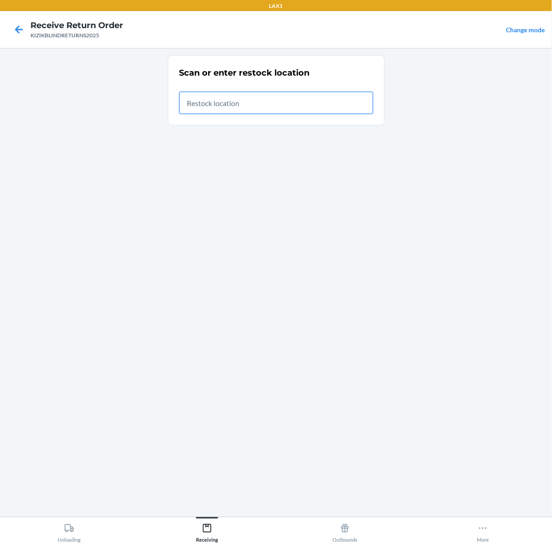
click at [284, 97] on input "text" at bounding box center [276, 103] width 194 height 22
type input "RTCART002"
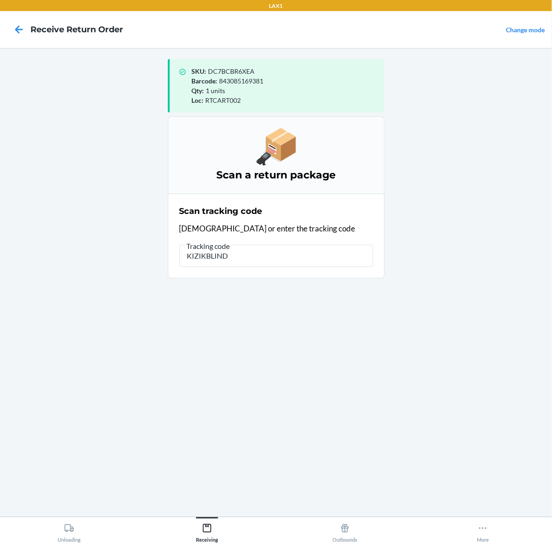
type input "KIZIKBLINDR"
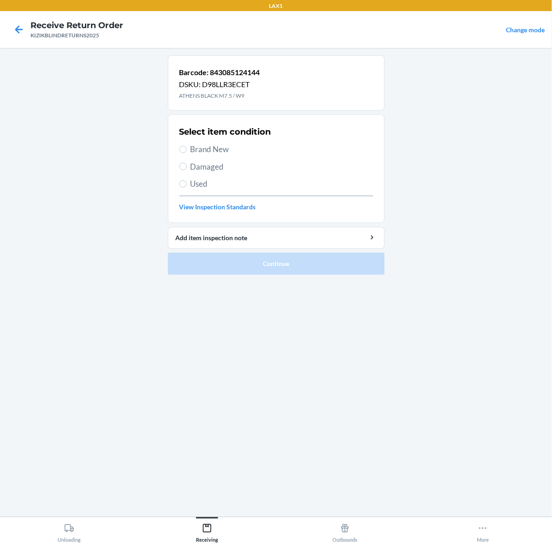
click at [192, 153] on span "Brand New" at bounding box center [281, 149] width 183 height 12
click at [187, 153] on input "Brand New" at bounding box center [182, 149] width 7 height 7
radio input "true"
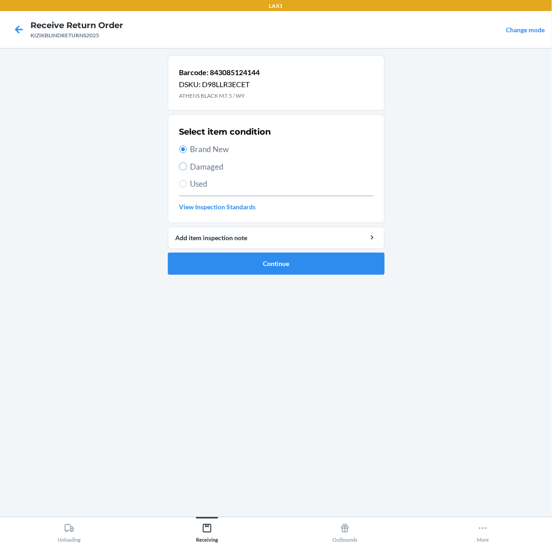
click at [179, 163] on input "Damaged" at bounding box center [182, 166] width 7 height 7
radio input "true"
click at [179, 180] on input "Used" at bounding box center [182, 183] width 7 height 7
radio input "true"
radio input "false"
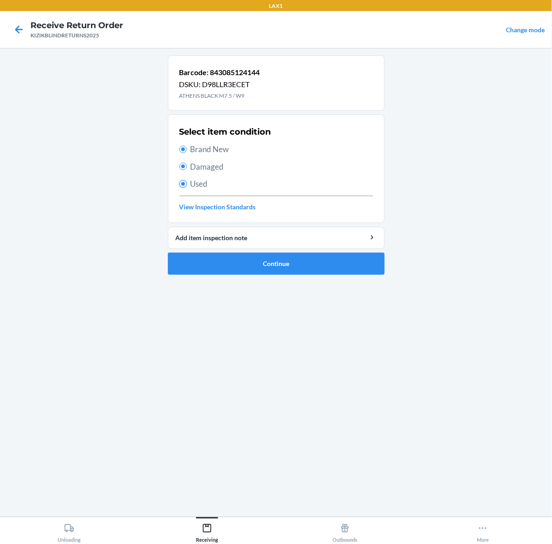
radio input "false"
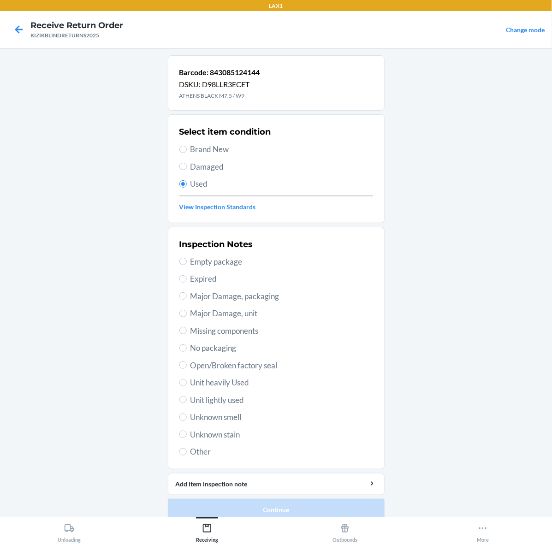
click at [190, 149] on span "Brand New" at bounding box center [281, 149] width 183 height 12
click at [187, 149] on input "Brand New" at bounding box center [182, 149] width 7 height 7
radio input "true"
radio input "false"
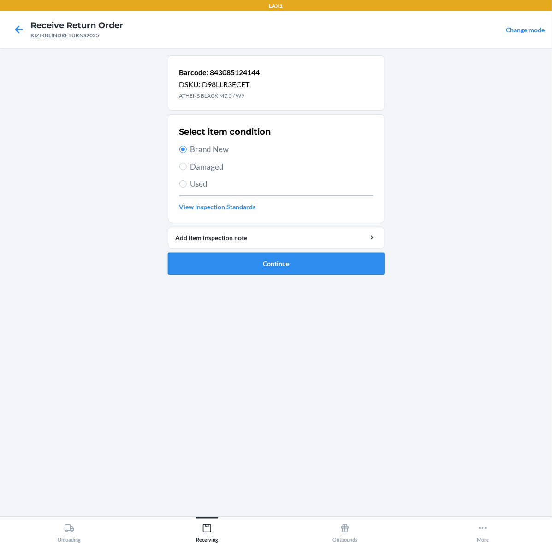
click at [289, 260] on button "Continue" at bounding box center [276, 264] width 217 height 22
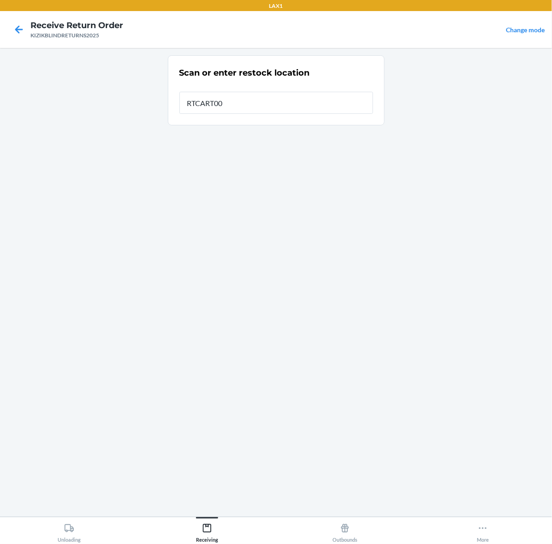
type input "RTCART002"
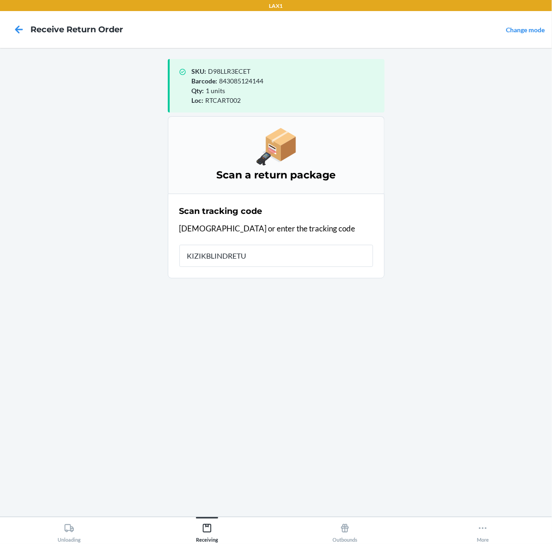
type input "KIZIKBLINDRETUR"
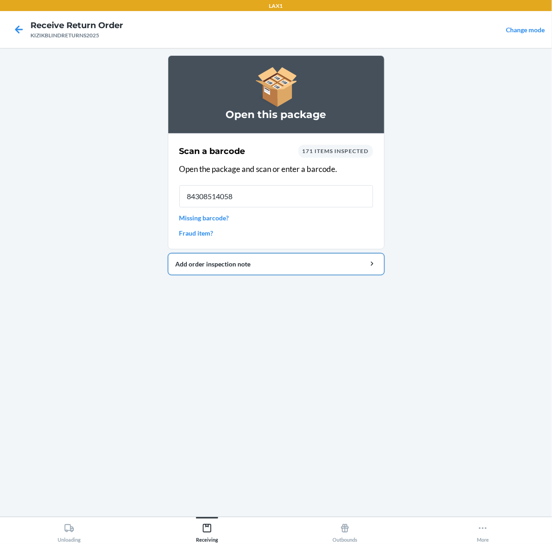
type input "843085140588"
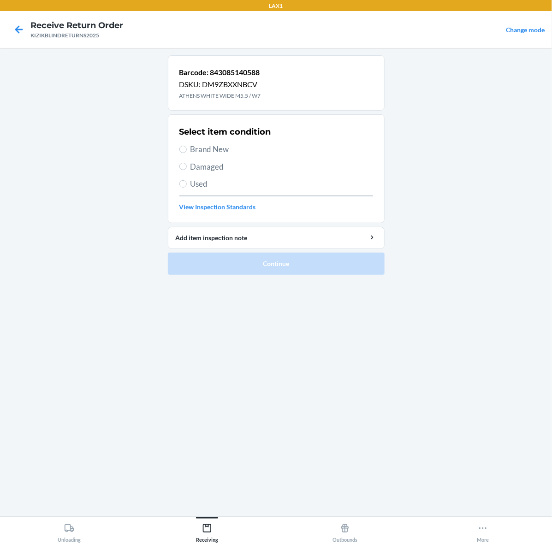
click at [197, 143] on span "Brand New" at bounding box center [281, 149] width 183 height 12
click at [187, 146] on input "Brand New" at bounding box center [182, 149] width 7 height 7
radio input "true"
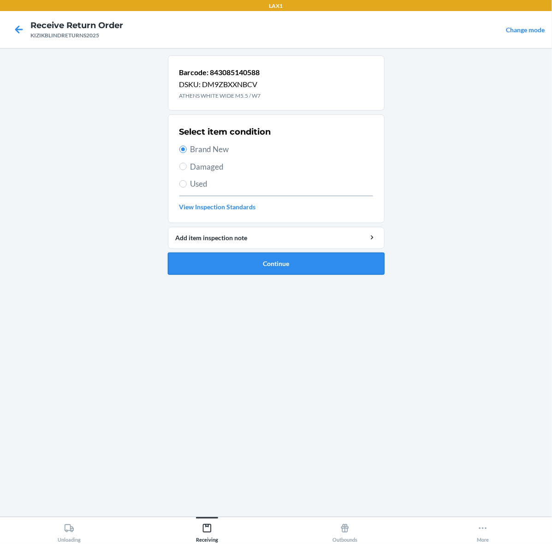
click at [266, 257] on button "Continue" at bounding box center [276, 264] width 217 height 22
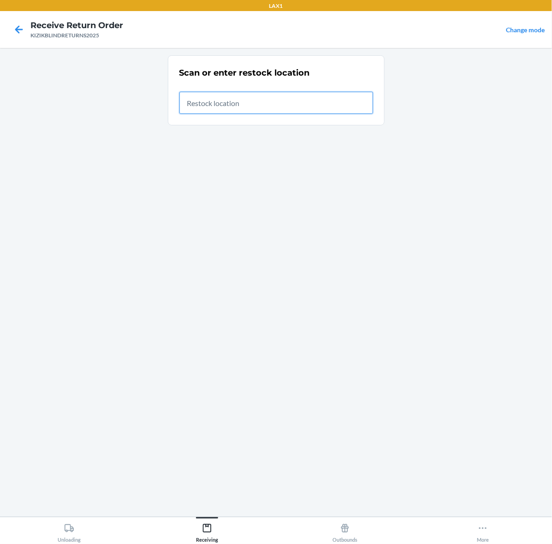
click at [211, 106] on input "text" at bounding box center [276, 103] width 194 height 22
type input "RTCART002"
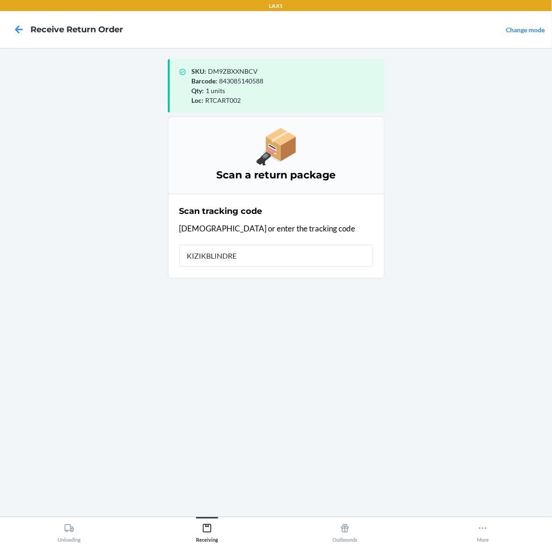
type input "KIZIKBLINDRET"
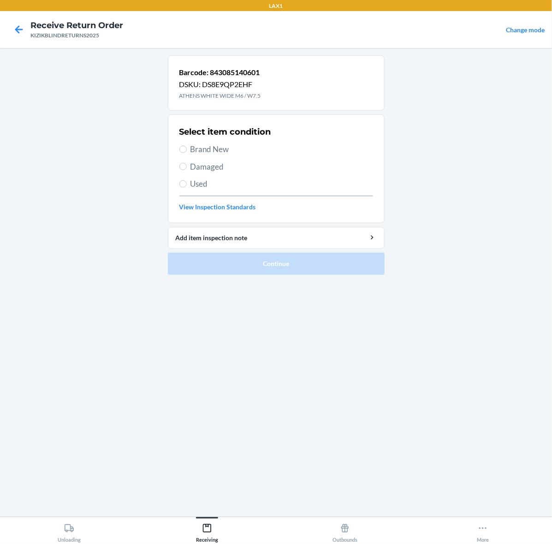
click at [199, 149] on span "Brand New" at bounding box center [281, 149] width 183 height 12
click at [187, 149] on input "Brand New" at bounding box center [182, 149] width 7 height 7
radio input "true"
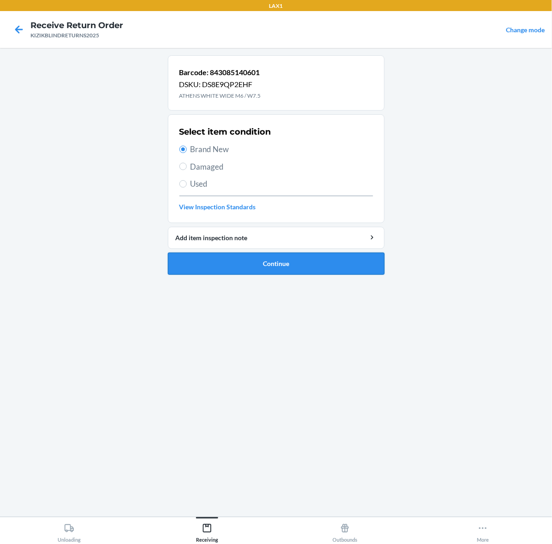
click at [262, 265] on button "Continue" at bounding box center [276, 264] width 217 height 22
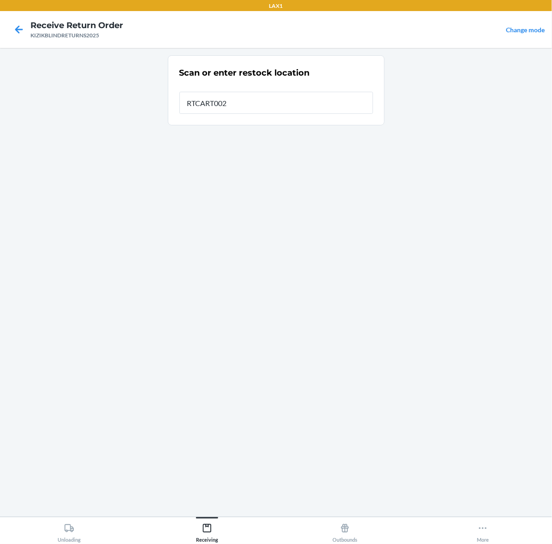
type input "RTCART002"
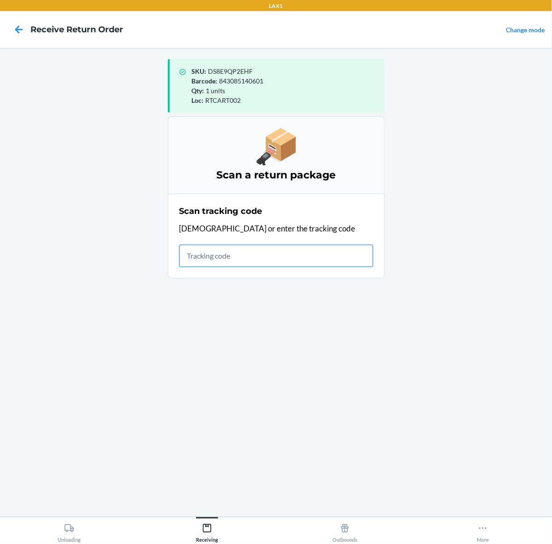
click at [273, 250] on input "text" at bounding box center [276, 256] width 194 height 22
type input "KIZIKBLINDRETURN"
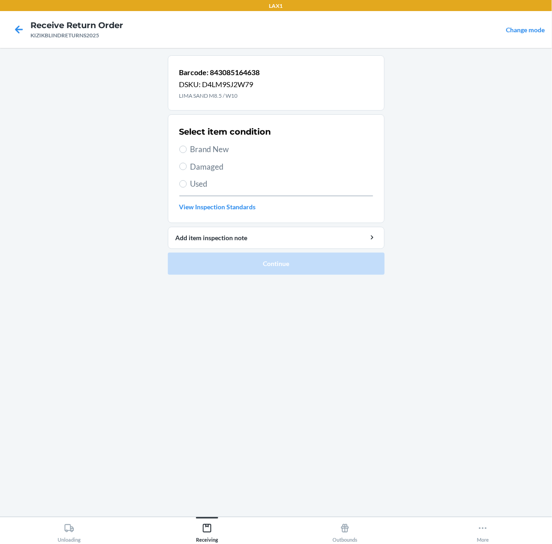
click at [211, 142] on div "Select item condition Brand New Damaged Used View Inspection Standards" at bounding box center [276, 168] width 194 height 91
click at [211, 149] on span "Brand New" at bounding box center [281, 149] width 183 height 12
click at [187, 149] on input "Brand New" at bounding box center [182, 149] width 7 height 7
radio input "true"
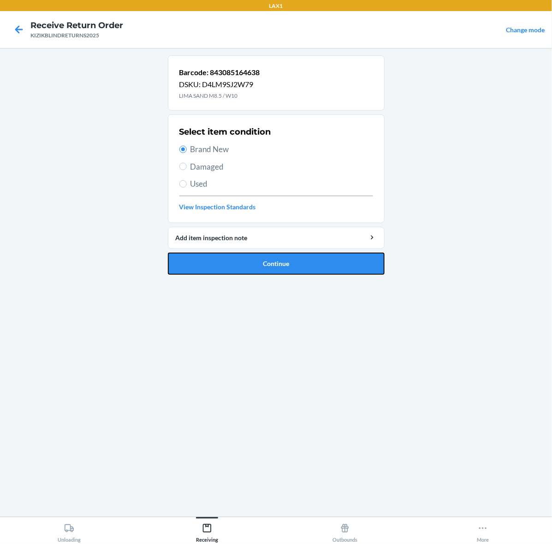
drag, startPoint x: 247, startPoint y: 253, endPoint x: 251, endPoint y: 266, distance: 14.4
click at [251, 266] on button "Continue" at bounding box center [276, 264] width 217 height 22
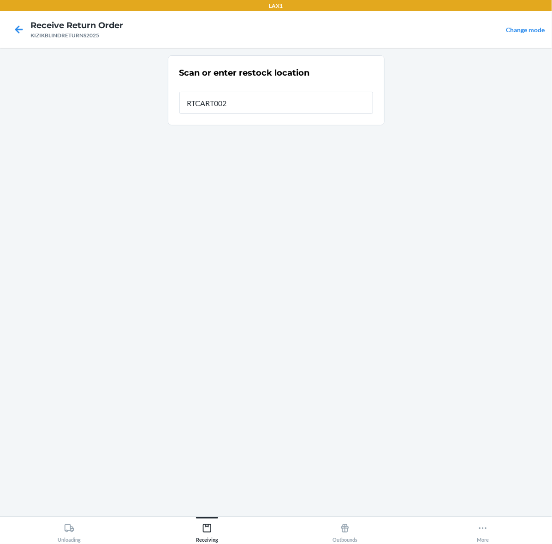
type input "RTCART002"
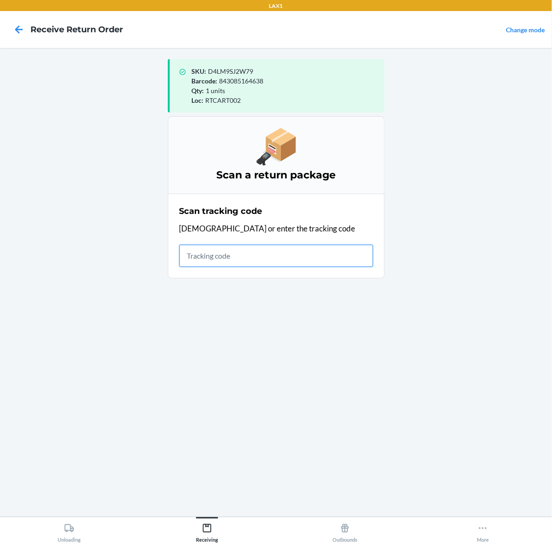
click at [249, 253] on input "text" at bounding box center [276, 256] width 194 height 22
type input "KIZIKBLINDRETUR"
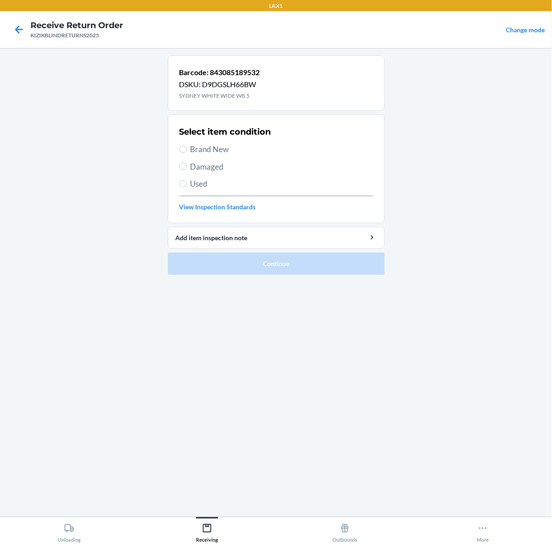
click at [197, 148] on span "Brand New" at bounding box center [281, 149] width 183 height 12
click at [183, 150] on input "Brand New" at bounding box center [182, 149] width 7 height 7
radio input "true"
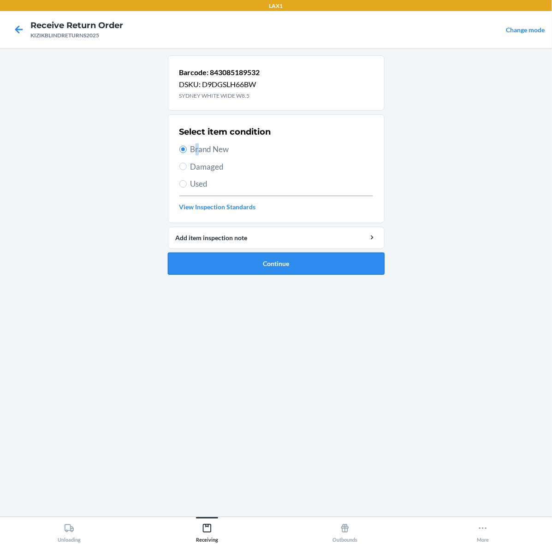
click at [288, 267] on button "Continue" at bounding box center [276, 264] width 217 height 22
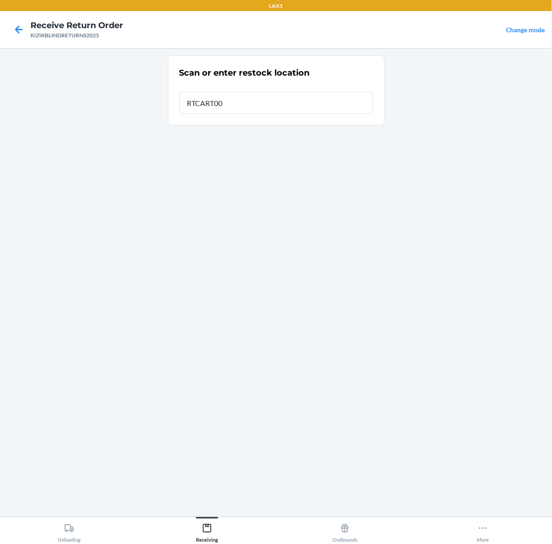
type input "RTCART002"
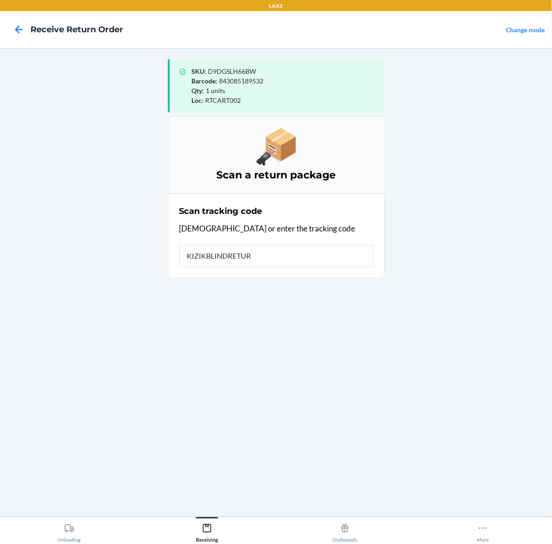
type input "KIZIKBLINDRETURN"
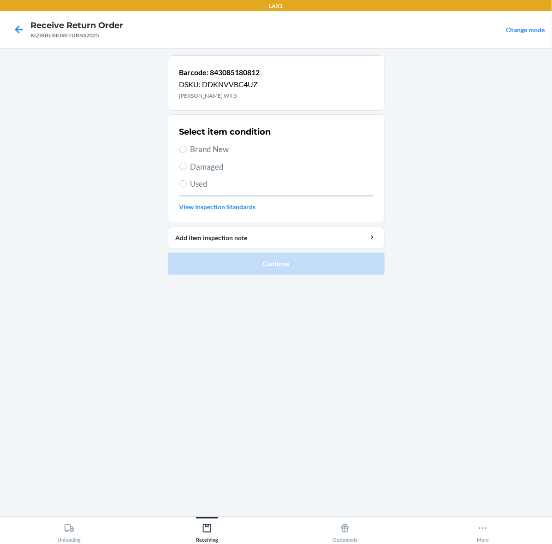
click at [203, 153] on span "Brand New" at bounding box center [281, 149] width 183 height 12
click at [187, 153] on input "Brand New" at bounding box center [182, 149] width 7 height 7
radio input "true"
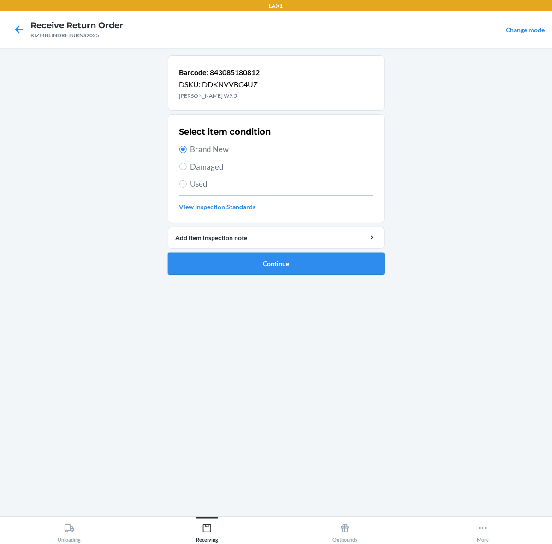
click at [317, 267] on button "Continue" at bounding box center [276, 264] width 217 height 22
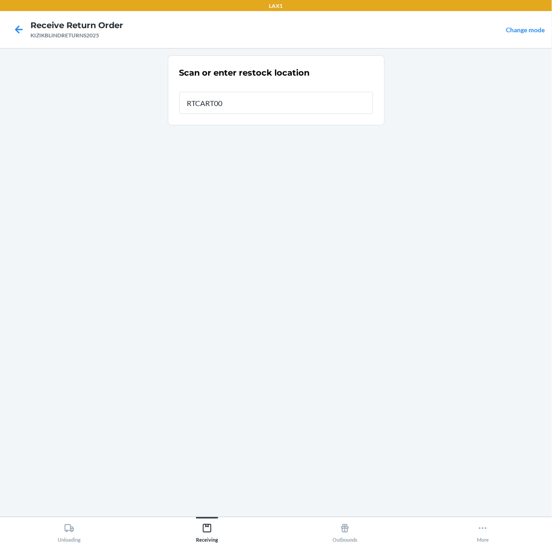
type input "RTCART002"
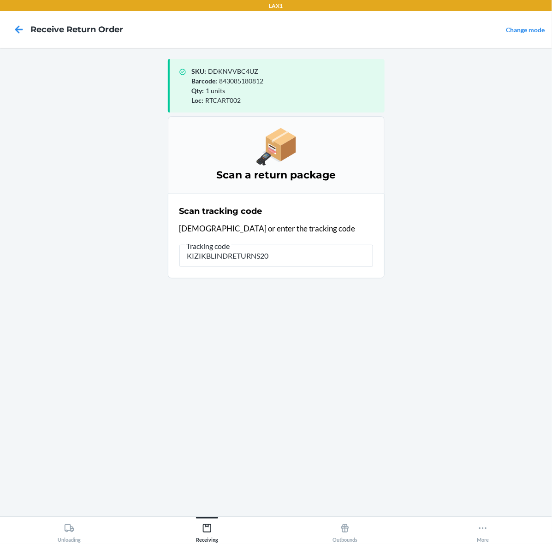
type input "KIZIKBLINDRETURNS202"
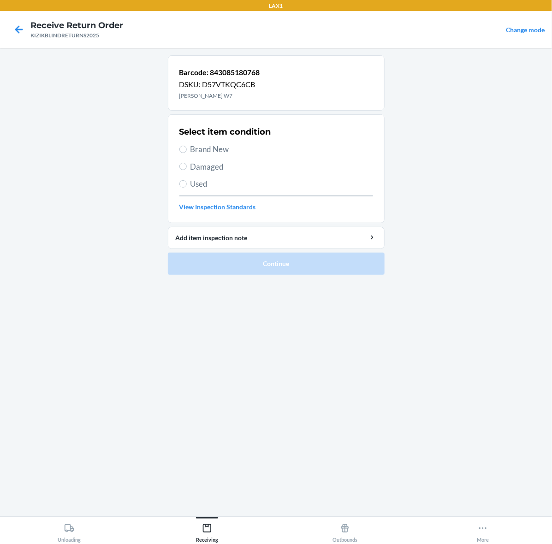
click at [220, 146] on span "Brand New" at bounding box center [281, 149] width 183 height 12
click at [187, 146] on input "Brand New" at bounding box center [182, 149] width 7 height 7
radio input "true"
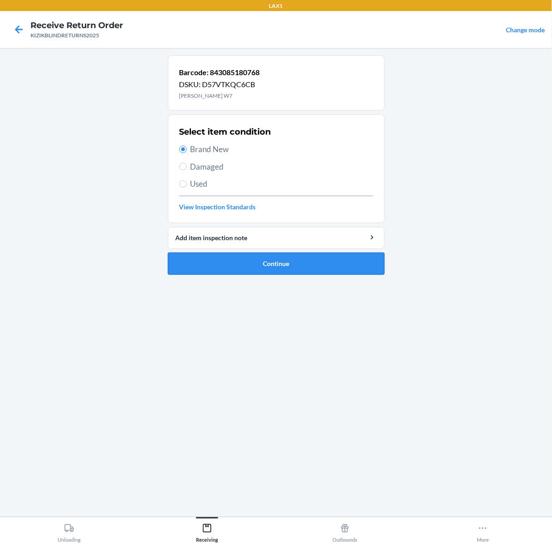
click at [279, 266] on button "Continue" at bounding box center [276, 264] width 217 height 22
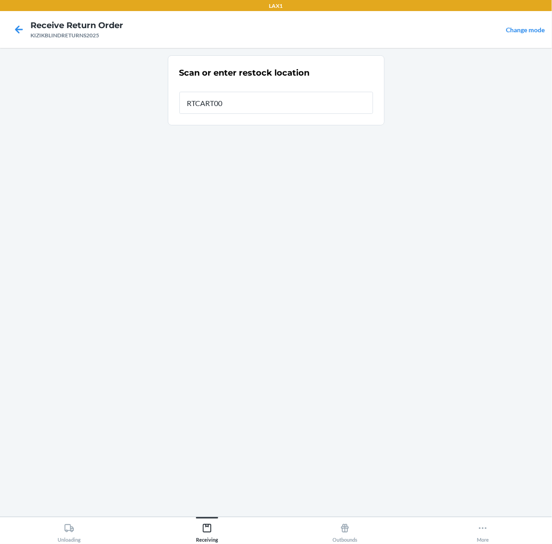
type input "RTCART002"
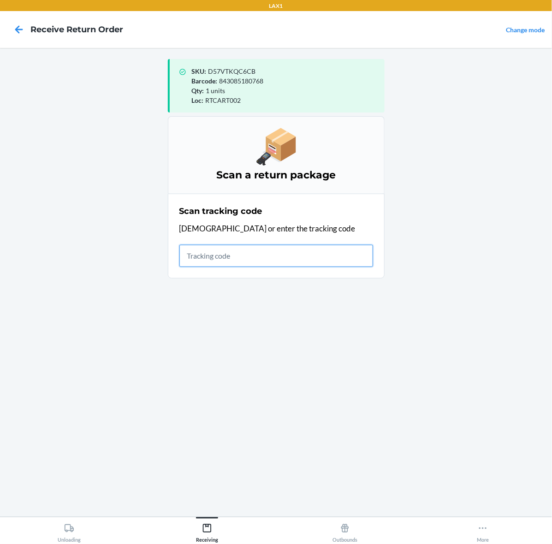
click at [265, 246] on input "text" at bounding box center [276, 256] width 194 height 22
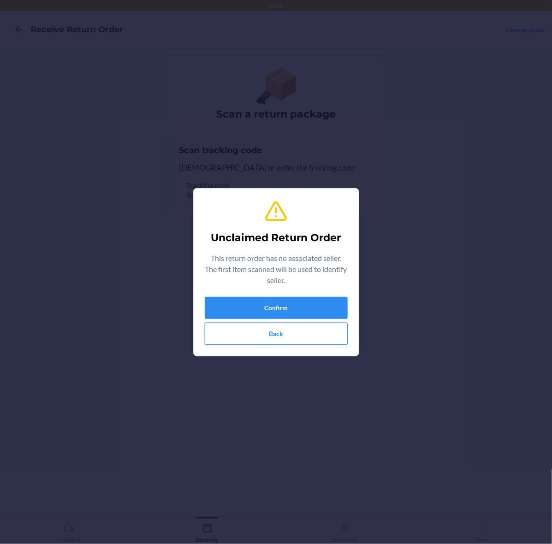
click at [272, 325] on button "Back" at bounding box center [276, 334] width 143 height 22
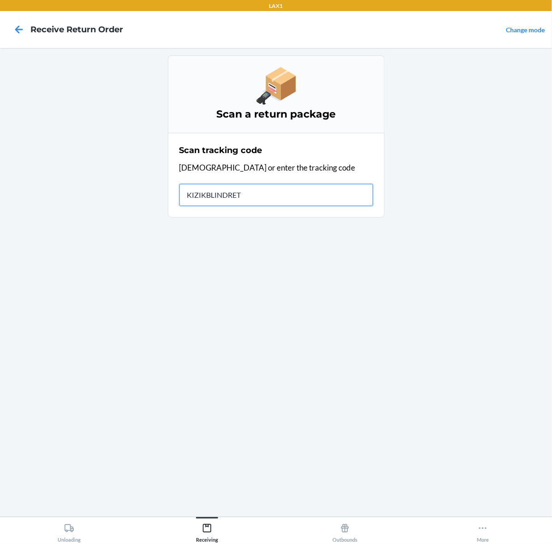
type input "KIZIKBLINDRETU"
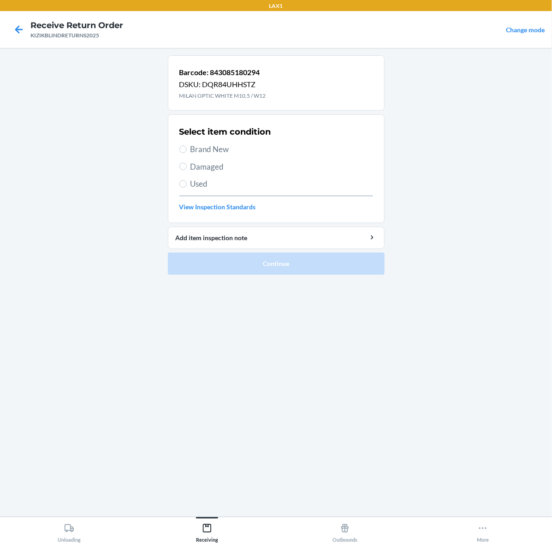
click at [208, 144] on span "Brand New" at bounding box center [281, 149] width 183 height 12
click at [187, 146] on input "Brand New" at bounding box center [182, 149] width 7 height 7
radio input "true"
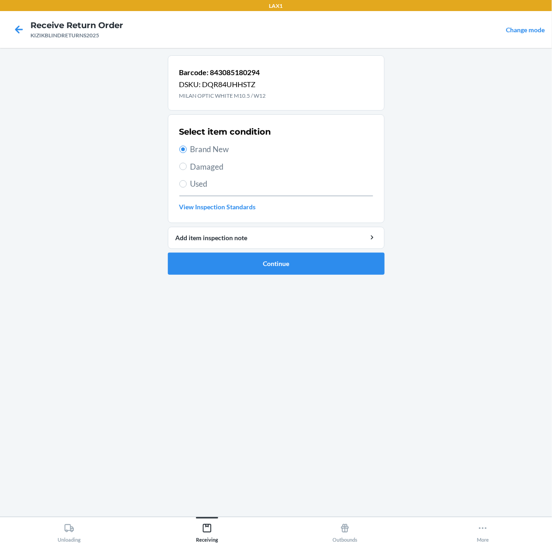
click at [197, 167] on span "Damaged" at bounding box center [281, 167] width 183 height 12
click at [187, 167] on input "Damaged" at bounding box center [182, 166] width 7 height 7
radio input "true"
radio input "false"
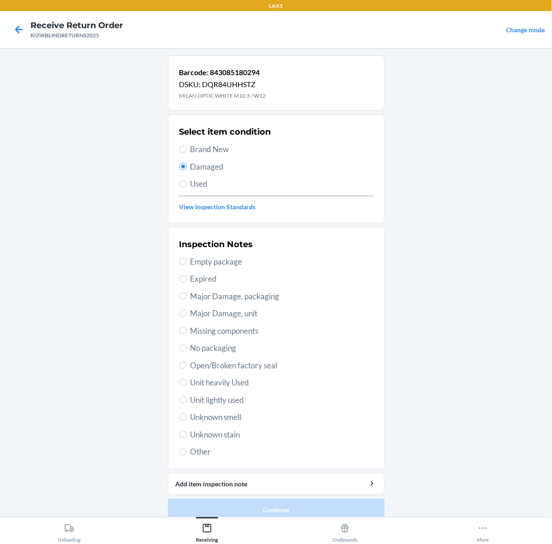
click at [216, 435] on span "Unknown stain" at bounding box center [281, 435] width 183 height 12
click at [187, 435] on input "Unknown stain" at bounding box center [182, 433] width 7 height 7
radio input "true"
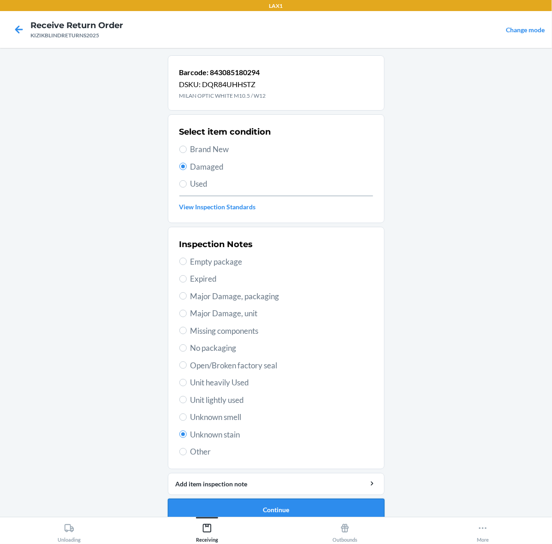
click at [268, 501] on button "Continue" at bounding box center [276, 510] width 217 height 22
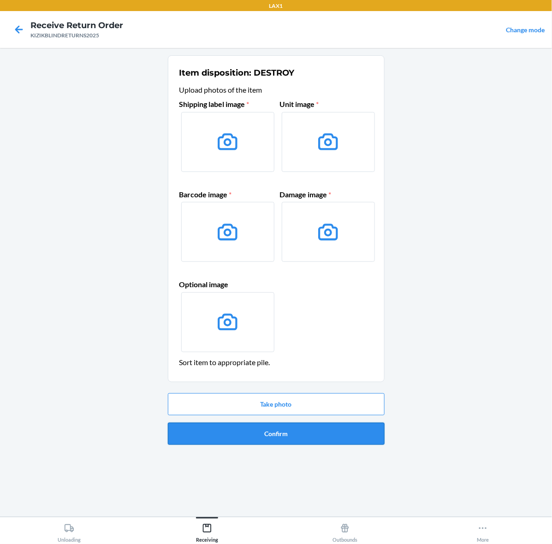
click at [259, 424] on button "Confirm" at bounding box center [276, 434] width 217 height 22
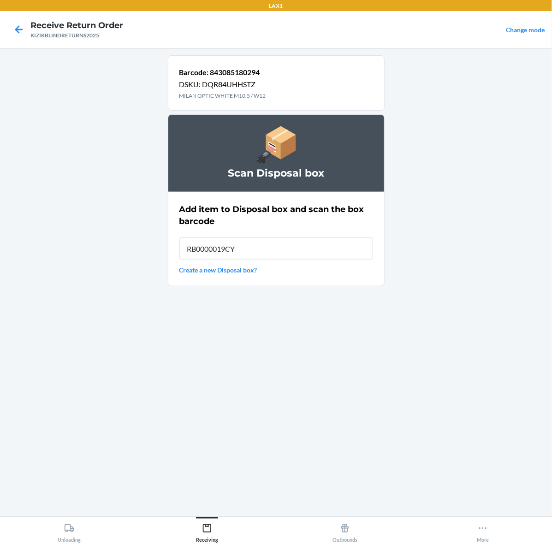
type input "RB0000019CY"
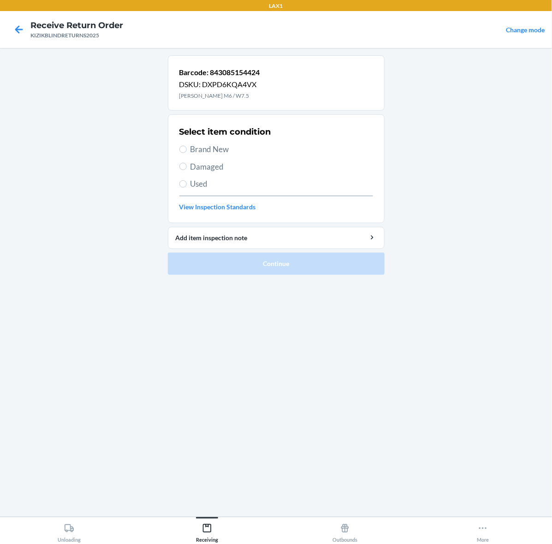
click at [197, 181] on span "Used" at bounding box center [281, 184] width 183 height 12
click at [187, 181] on input "Used" at bounding box center [182, 183] width 7 height 7
radio input "true"
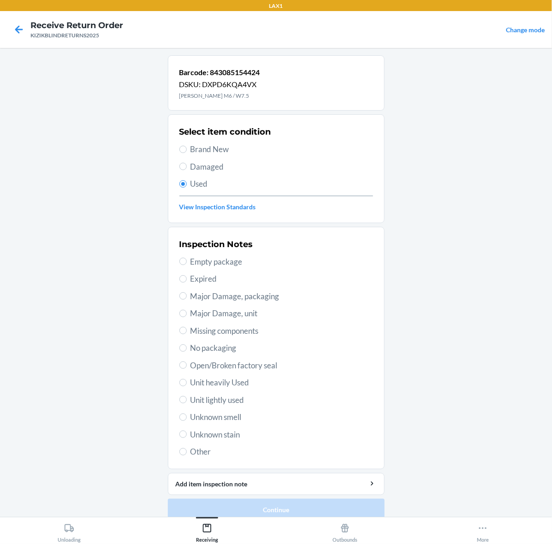
click at [228, 436] on span "Unknown stain" at bounding box center [281, 435] width 183 height 12
click at [187, 436] on input "Unknown stain" at bounding box center [182, 433] width 7 height 7
radio input "true"
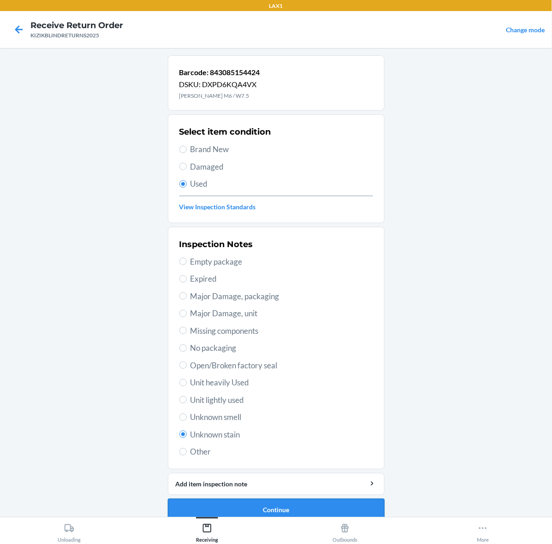
click at [270, 507] on button "Continue" at bounding box center [276, 510] width 217 height 22
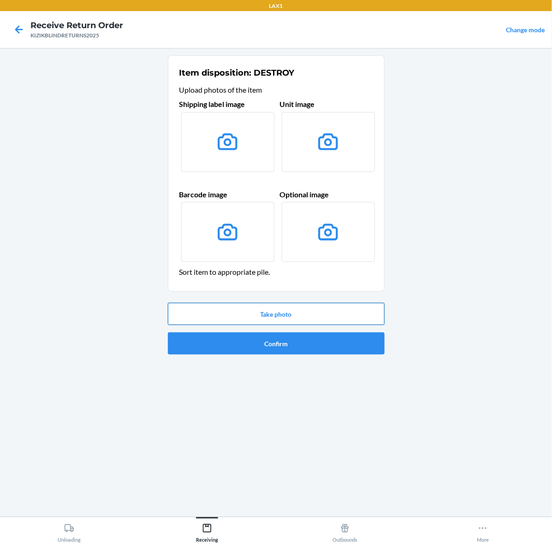
click at [275, 316] on button "Take photo" at bounding box center [276, 314] width 217 height 22
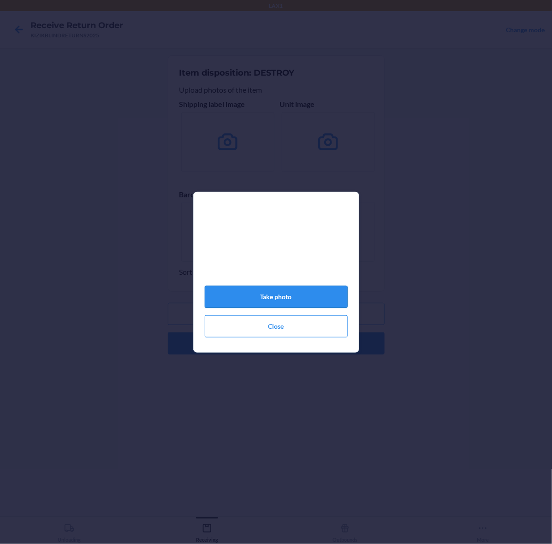
click at [333, 298] on button "Take photo" at bounding box center [276, 297] width 143 height 22
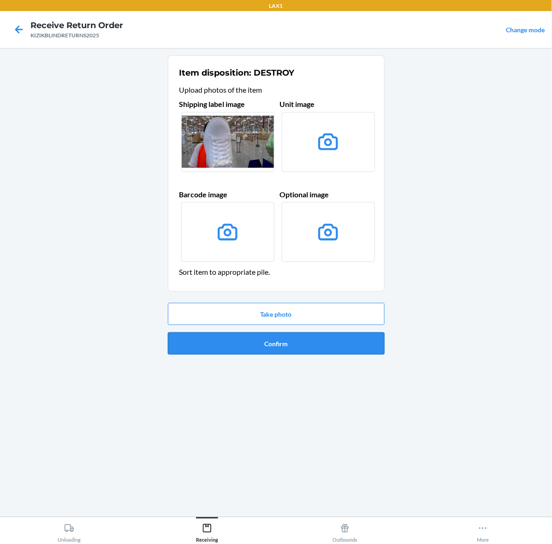
click at [319, 346] on button "Confirm" at bounding box center [276, 343] width 217 height 22
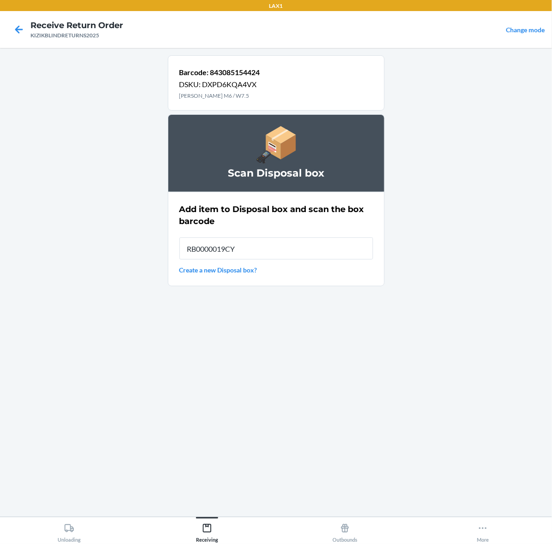
type input "RB0000019CY"
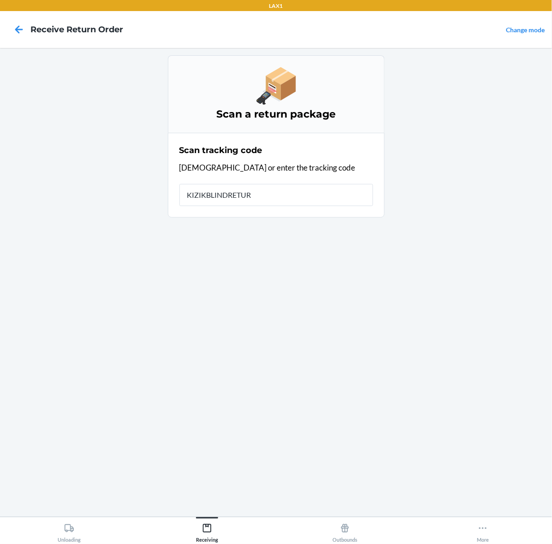
type input "KIZIKBLINDRETURN"
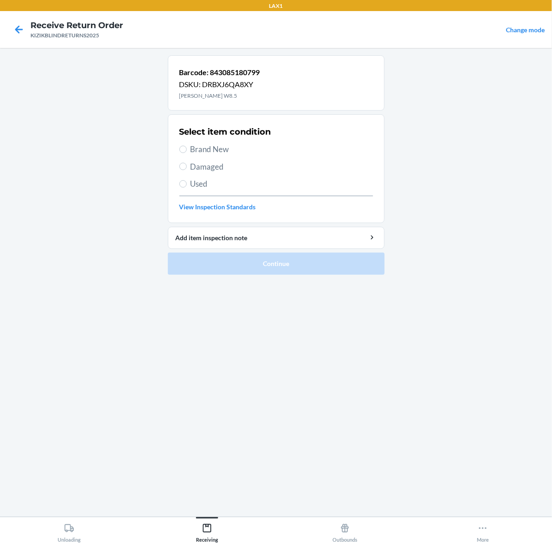
click at [219, 143] on span "Brand New" at bounding box center [281, 149] width 183 height 12
click at [187, 146] on input "Brand New" at bounding box center [182, 149] width 7 height 7
radio input "true"
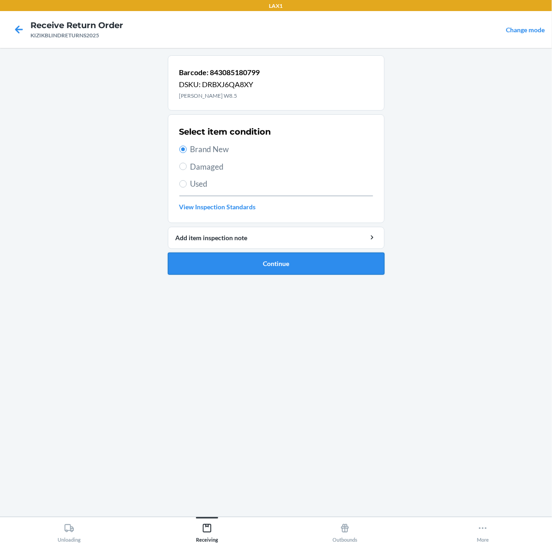
click at [346, 270] on button "Continue" at bounding box center [276, 264] width 217 height 22
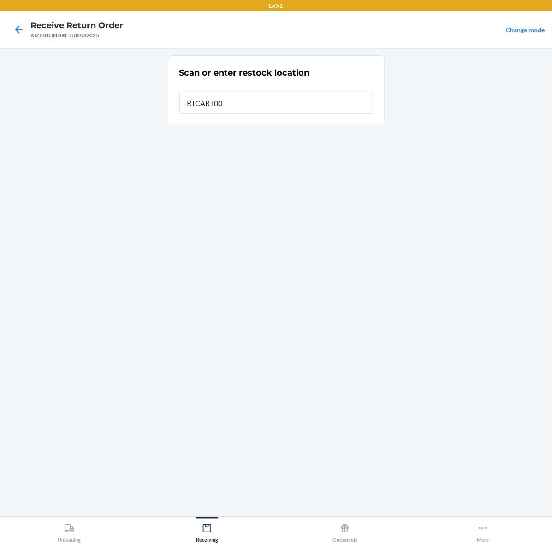
type input "RTCART002"
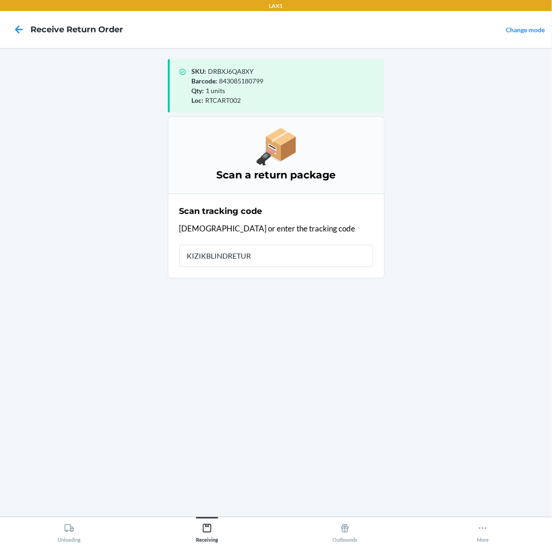
type input "KIZIKBLINDRETURN"
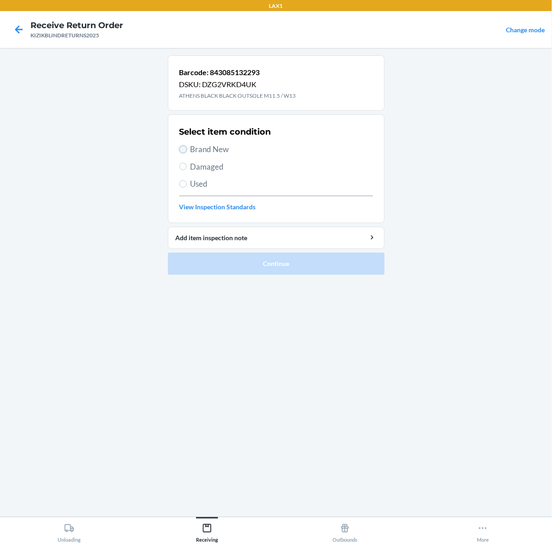
click at [181, 148] on input "Brand New" at bounding box center [182, 149] width 7 height 7
radio input "true"
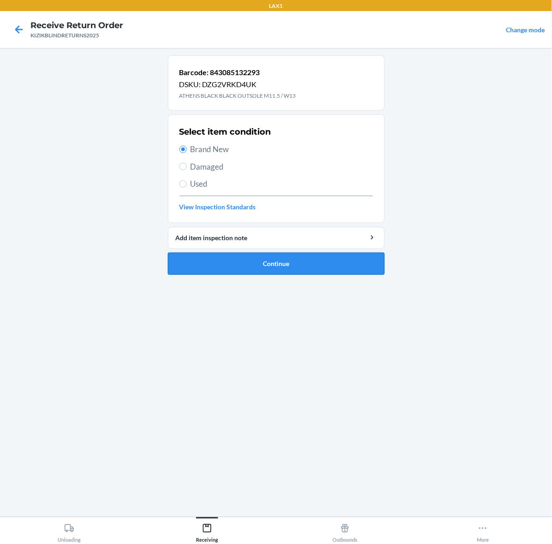
click at [351, 263] on button "Continue" at bounding box center [276, 264] width 217 height 22
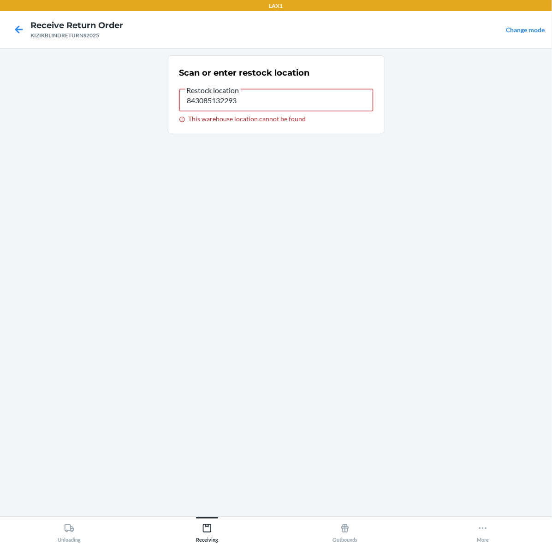
click at [213, 95] on input "843085132293" at bounding box center [276, 100] width 194 height 22
type input "RTCART002"
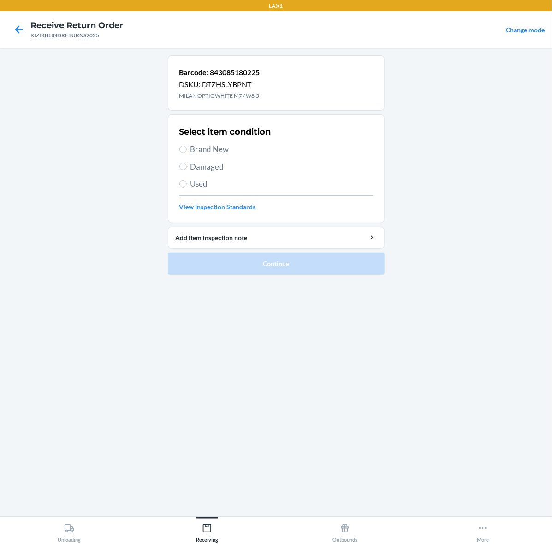
click at [202, 185] on span "Used" at bounding box center [281, 184] width 183 height 12
click at [187, 185] on input "Used" at bounding box center [182, 183] width 7 height 7
radio input "true"
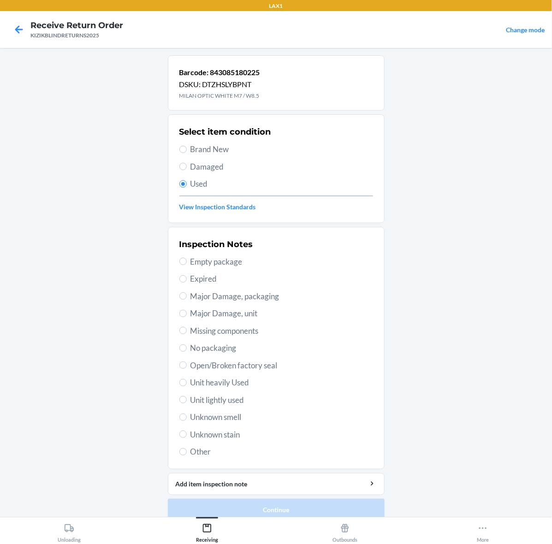
click at [217, 438] on span "Unknown stain" at bounding box center [281, 435] width 183 height 12
click at [187, 438] on input "Unknown stain" at bounding box center [182, 433] width 7 height 7
radio input "true"
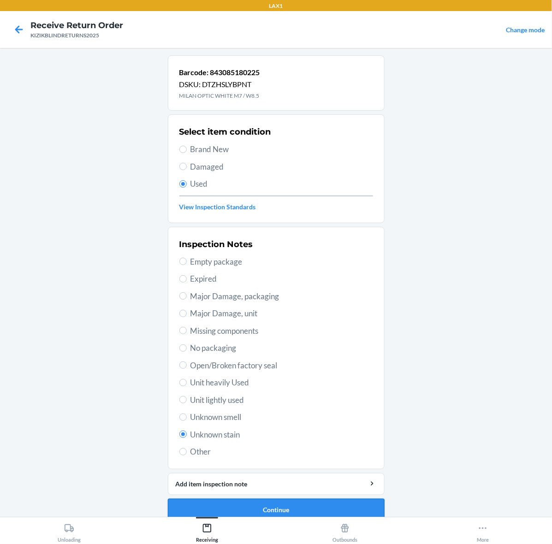
click at [287, 510] on button "Continue" at bounding box center [276, 510] width 217 height 22
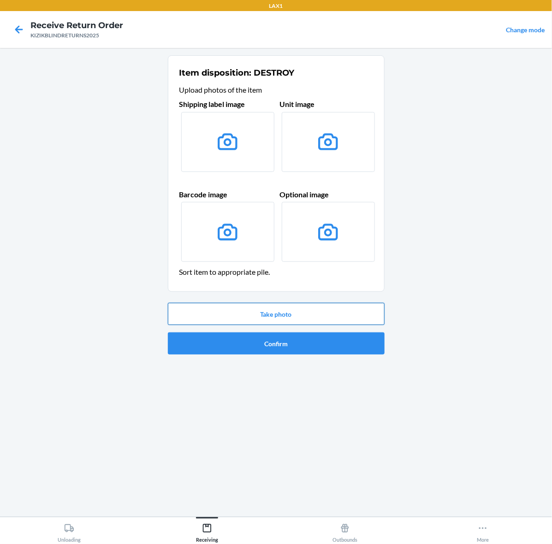
click at [295, 317] on button "Take photo" at bounding box center [276, 314] width 217 height 22
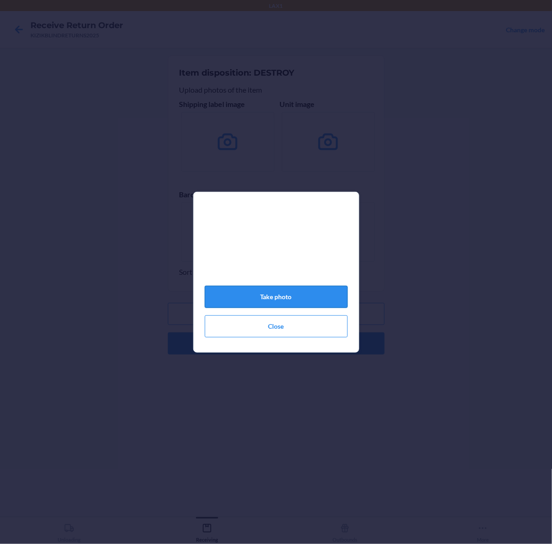
click at [315, 303] on button "Take photo" at bounding box center [276, 297] width 143 height 22
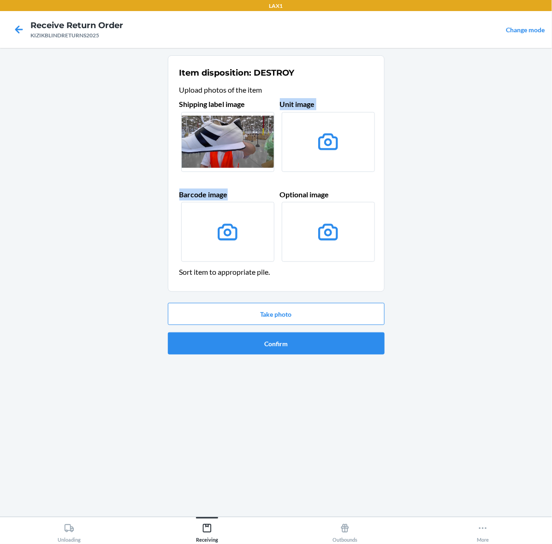
drag, startPoint x: 254, startPoint y: 161, endPoint x: 271, endPoint y: 217, distance: 58.2
click at [271, 217] on div "Shipping label image Unit image Barcode image Optional image" at bounding box center [276, 180] width 194 height 173
click at [268, 192] on div "Barcode image" at bounding box center [225, 227] width 93 height 76
click at [250, 316] on button "Take photo" at bounding box center [276, 314] width 217 height 22
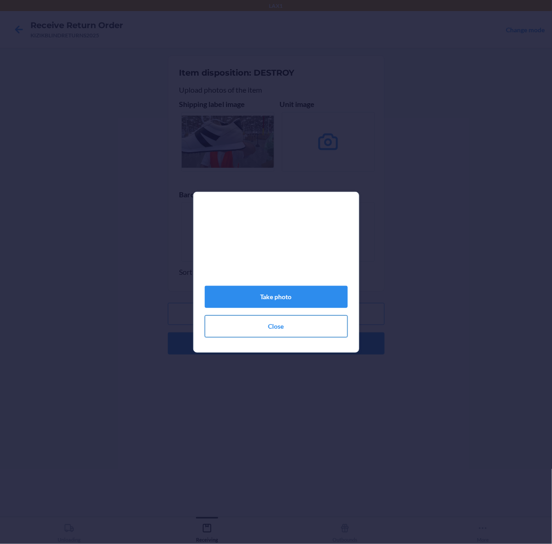
click at [252, 322] on button "Close" at bounding box center [276, 326] width 143 height 22
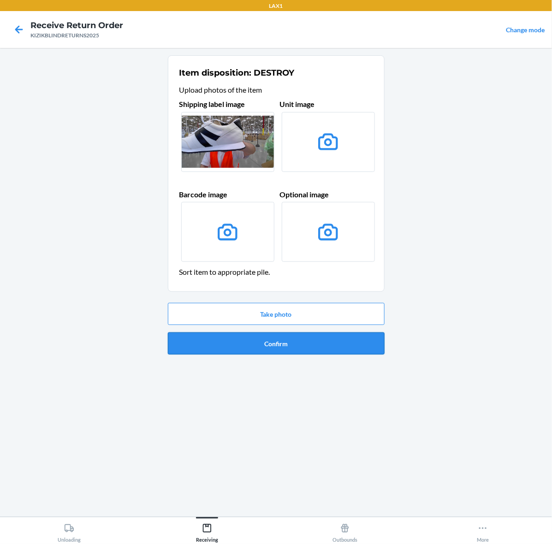
click at [261, 343] on button "Confirm" at bounding box center [276, 343] width 217 height 22
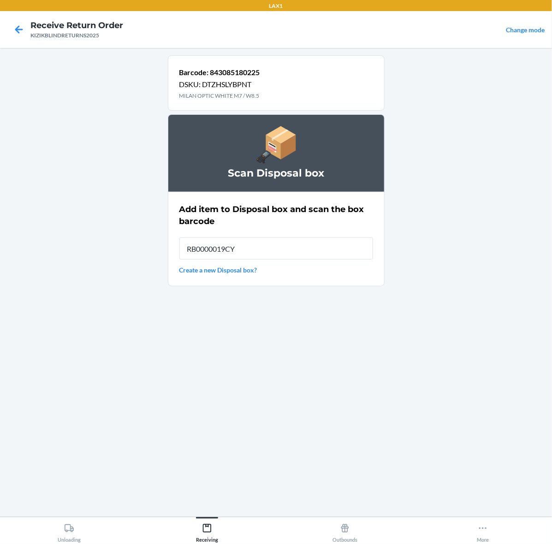
type input "RB0000019CY"
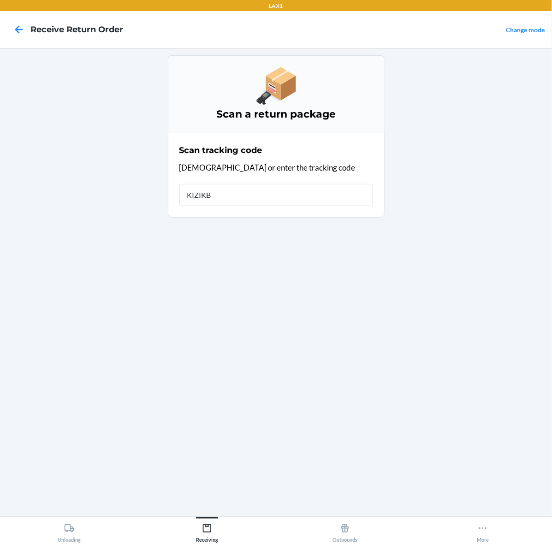
type input "KIZIKBL"
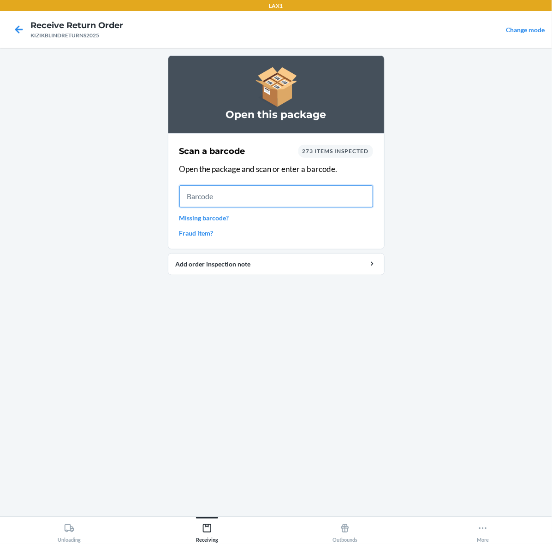
click at [276, 204] on input "text" at bounding box center [276, 196] width 194 height 22
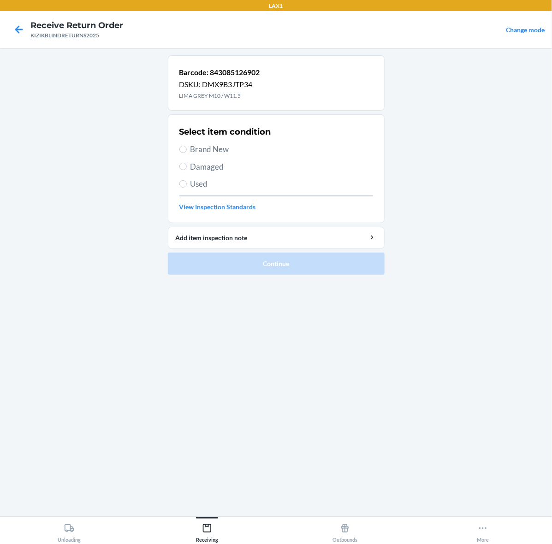
click at [223, 143] on span "Brand New" at bounding box center [281, 149] width 183 height 12
click at [187, 146] on input "Brand New" at bounding box center [182, 149] width 7 height 7
radio input "true"
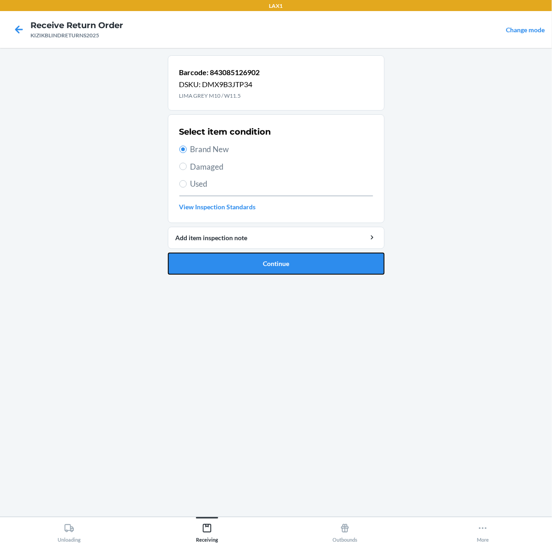
click at [246, 256] on button "Continue" at bounding box center [276, 264] width 217 height 22
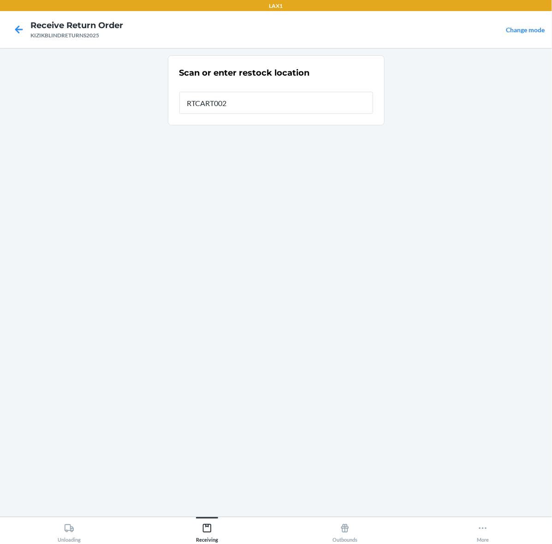
type input "RTCART002"
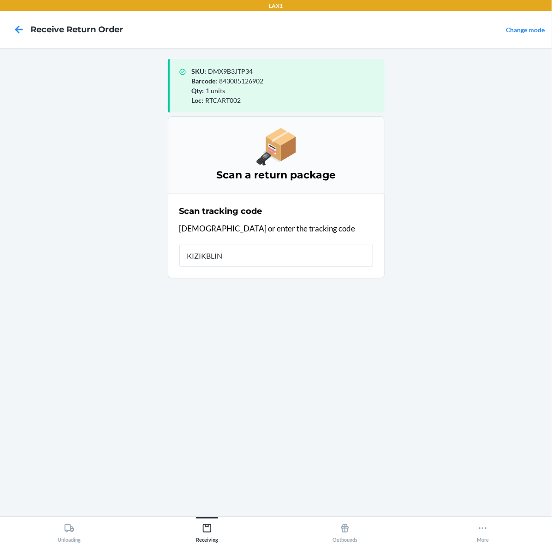
type input "KIZIKBLIND"
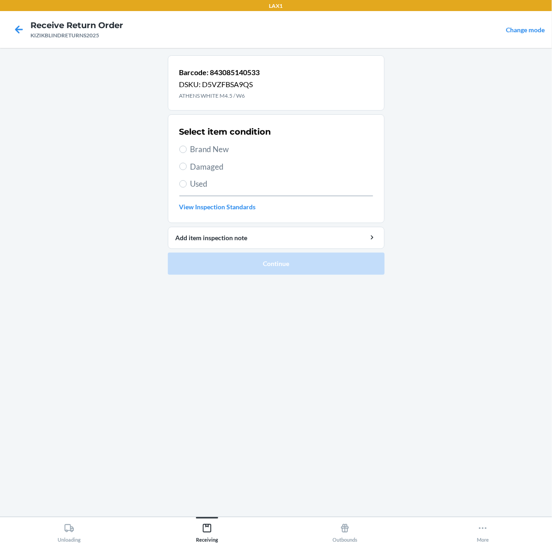
click at [199, 148] on span "Brand New" at bounding box center [281, 149] width 183 height 12
click at [187, 148] on input "Brand New" at bounding box center [182, 149] width 7 height 7
radio input "true"
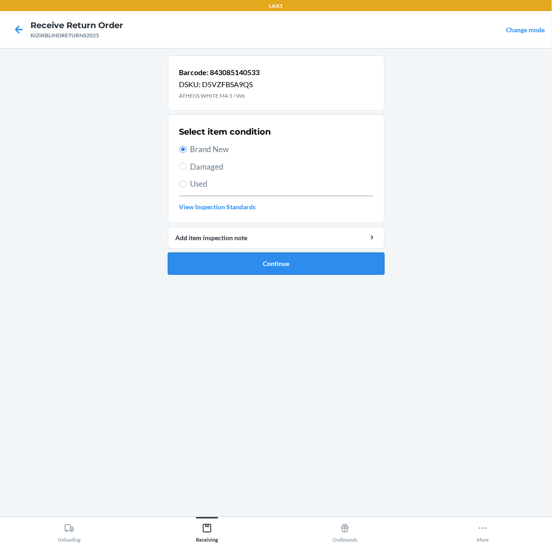
click at [294, 266] on button "Continue" at bounding box center [276, 264] width 217 height 22
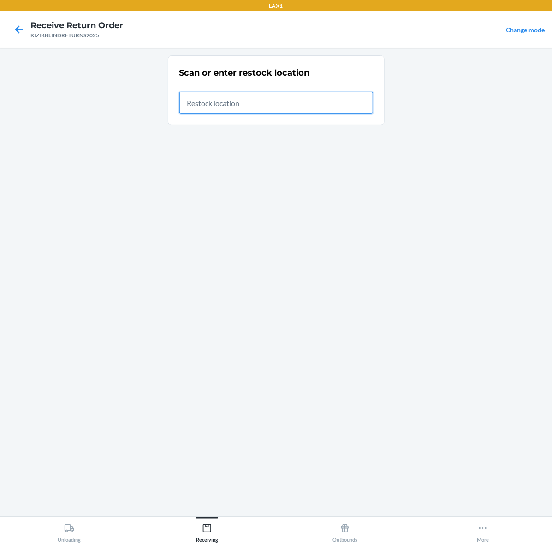
click at [199, 100] on input "text" at bounding box center [276, 103] width 194 height 22
type input "RTCART002"
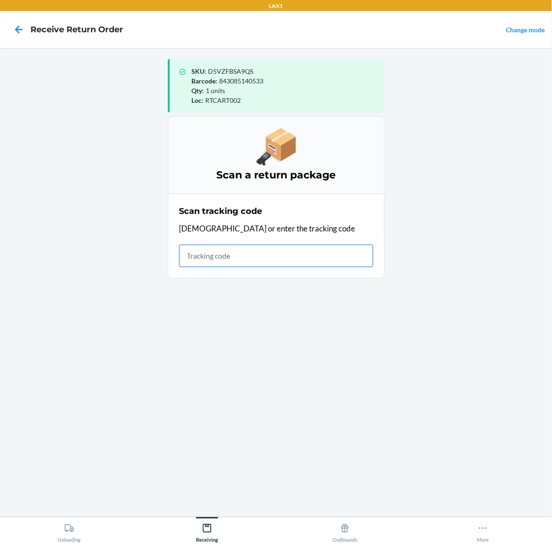
click at [255, 265] on input "text" at bounding box center [276, 256] width 194 height 22
type input "KIZIKBLINDRETURNS2"
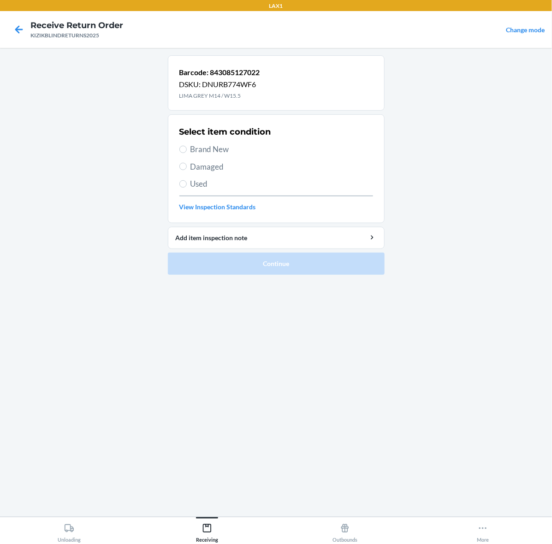
click at [190, 148] on span "Brand New" at bounding box center [281, 149] width 183 height 12
click at [187, 148] on input "Brand New" at bounding box center [182, 149] width 7 height 7
radio input "true"
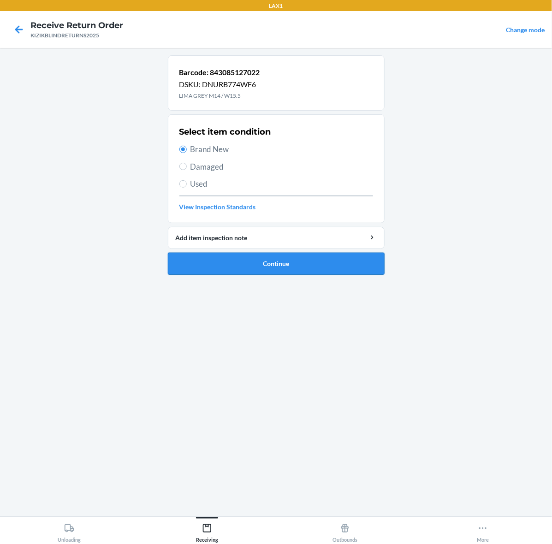
click at [210, 267] on button "Continue" at bounding box center [276, 264] width 217 height 22
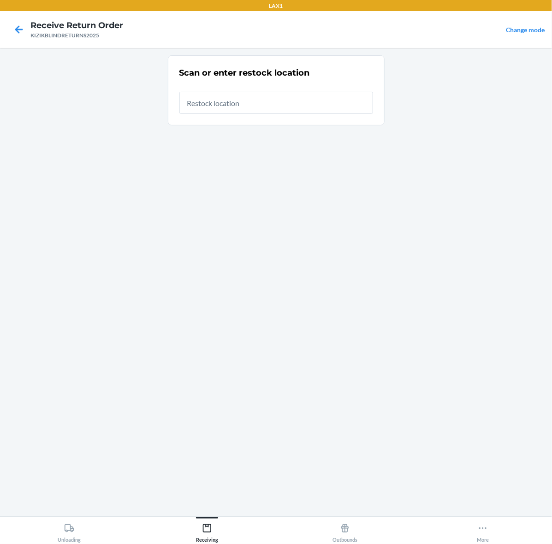
drag, startPoint x: 295, startPoint y: 128, endPoint x: 298, endPoint y: 120, distance: 8.7
click at [296, 123] on ol "Scan or enter restock location" at bounding box center [276, 93] width 217 height 77
click at [310, 99] on input "text" at bounding box center [276, 103] width 194 height 22
type input "RTCART002"
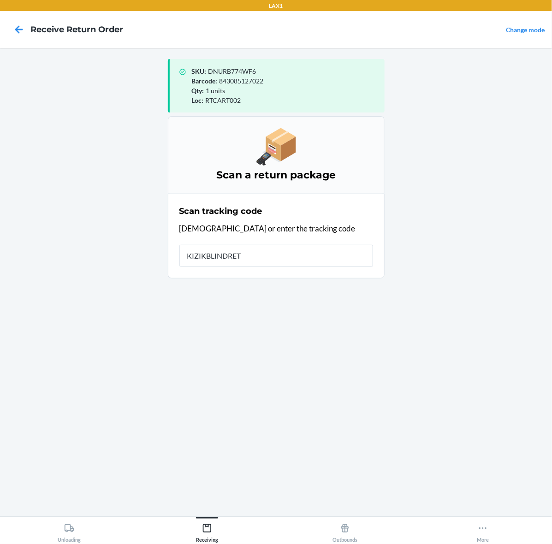
type input "KIZIKBLINDRETU"
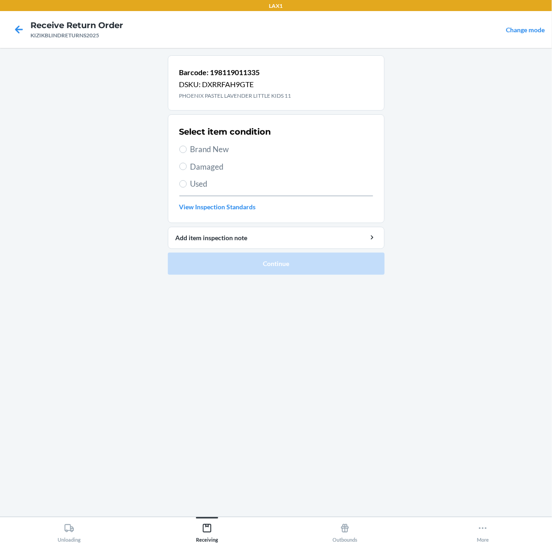
click at [215, 144] on span "Brand New" at bounding box center [281, 149] width 183 height 12
click at [187, 146] on input "Brand New" at bounding box center [182, 149] width 7 height 7
radio input "true"
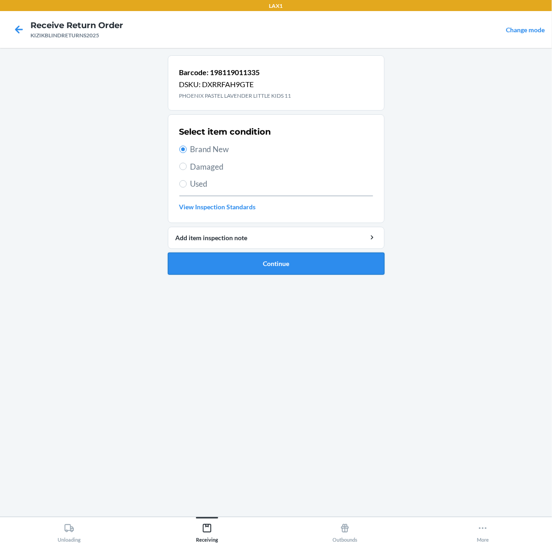
click at [268, 263] on button "Continue" at bounding box center [276, 264] width 217 height 22
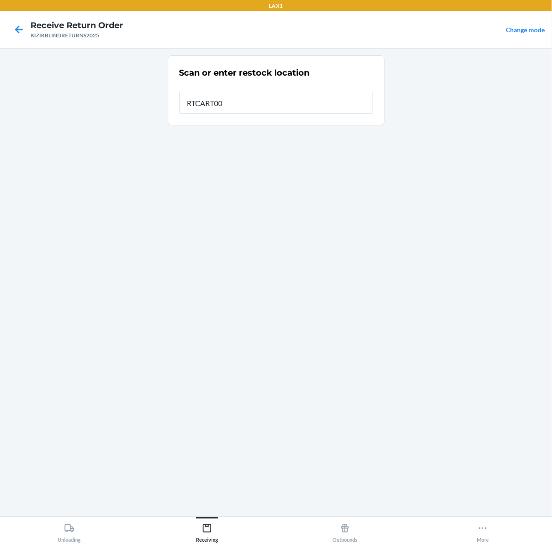
type input "RTCART002"
